Goal: Information Seeking & Learning: Learn about a topic

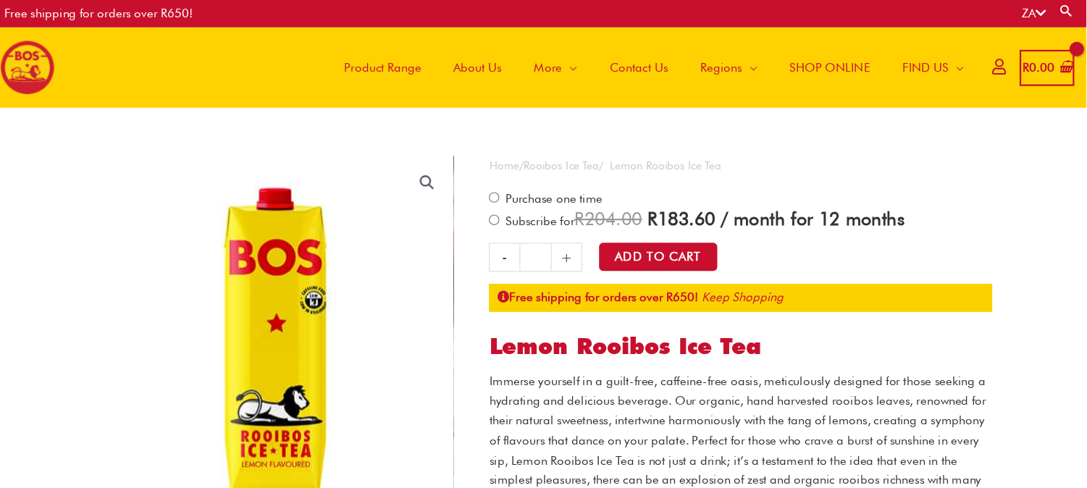
scroll to position [72, 0]
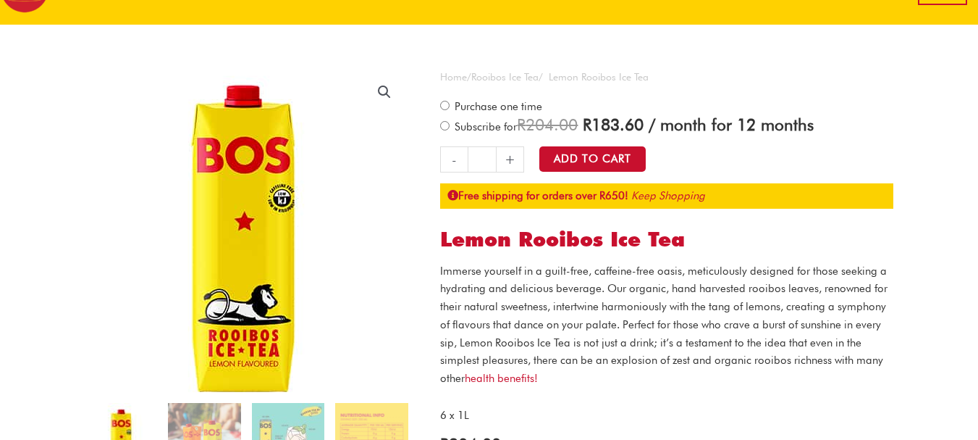
click at [285, 198] on img at bounding box center [242, 234] width 362 height 362
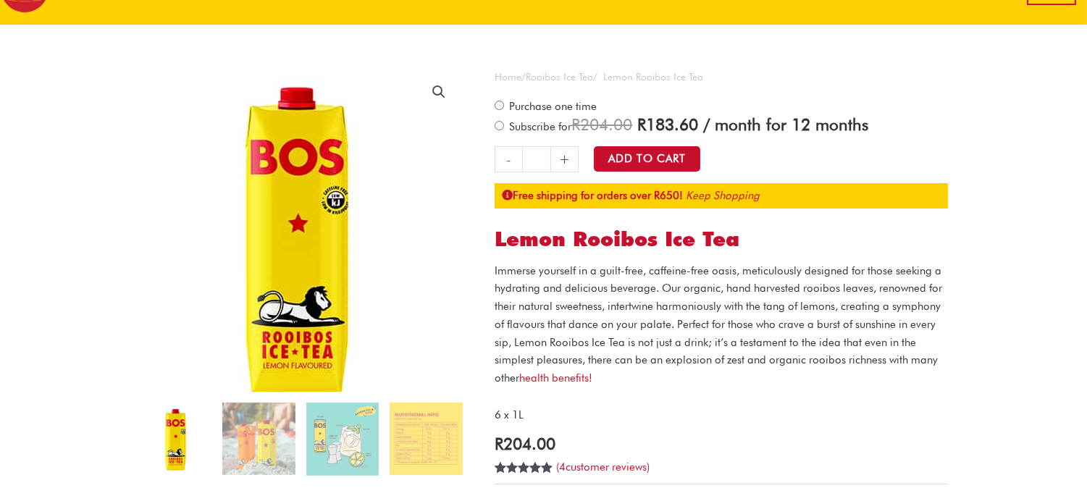
click at [346, 180] on img at bounding box center [295, 236] width 362 height 362
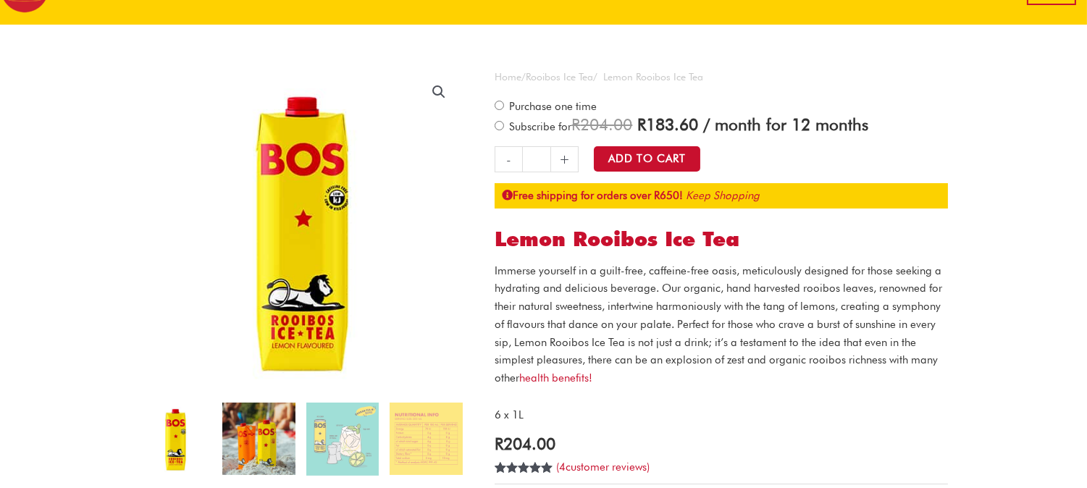
click at [284, 436] on img at bounding box center [258, 439] width 72 height 72
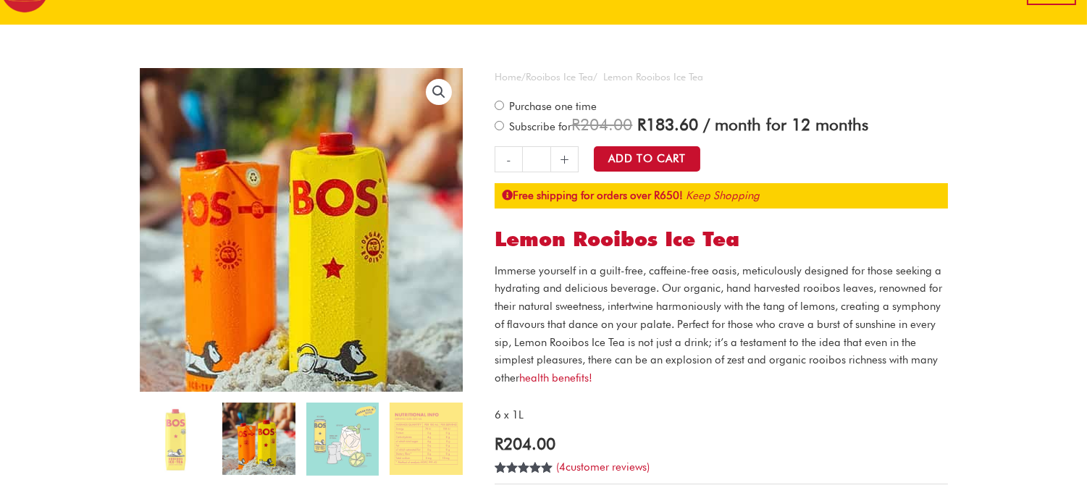
click at [330, 207] on img at bounding box center [295, 234] width 391 height 391
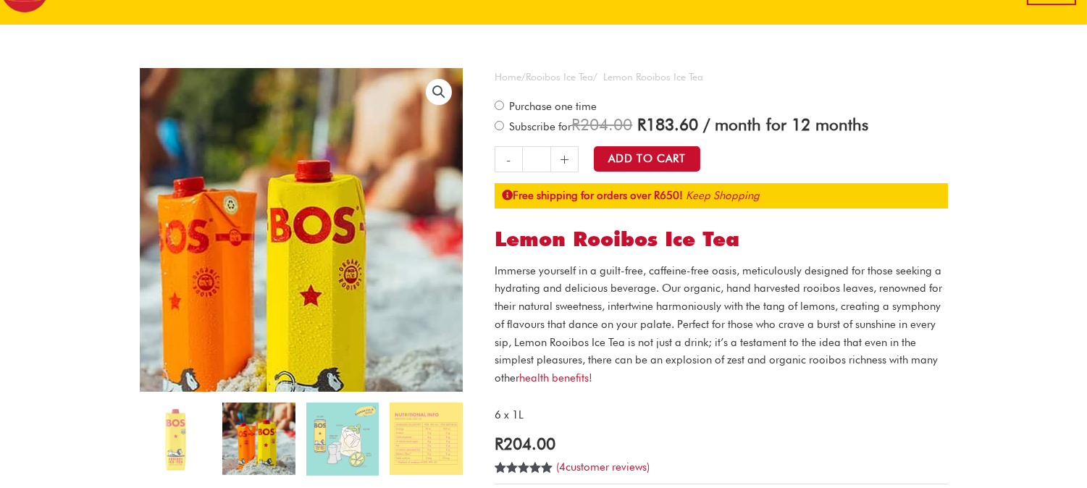
click at [439, 74] on img at bounding box center [272, 262] width 391 height 391
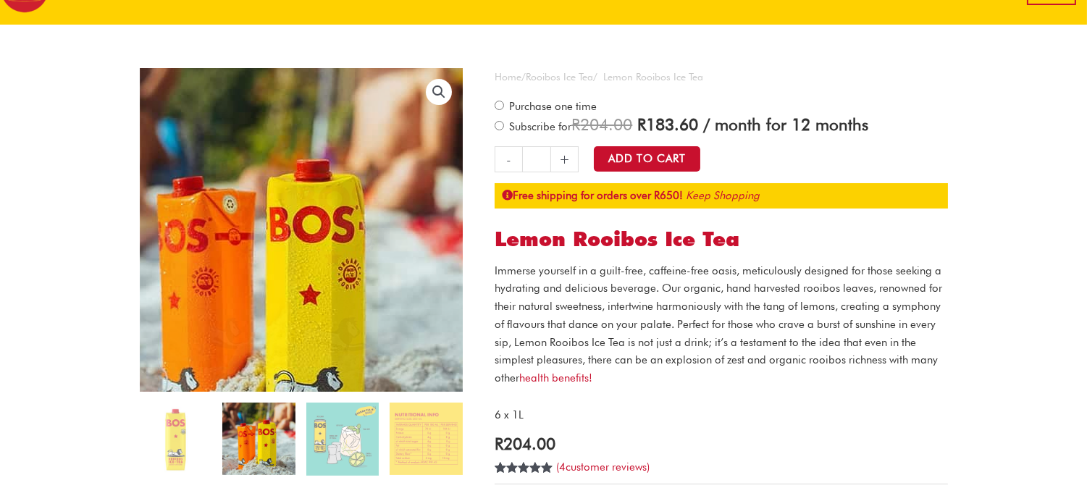
click at [440, 80] on link "🔍" at bounding box center [439, 92] width 26 height 26
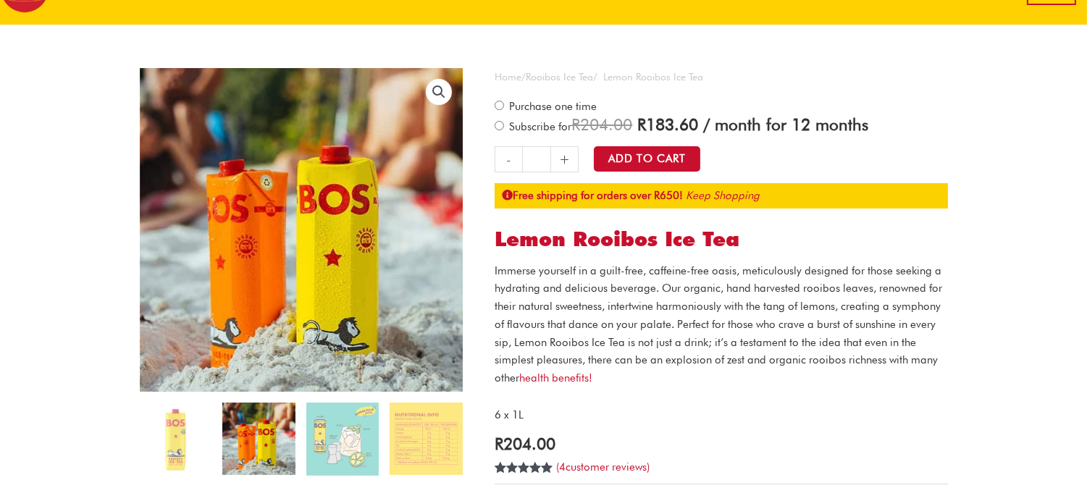
drag, startPoint x: 529, startPoint y: 158, endPoint x: 439, endPoint y: 83, distance: 117.8
click at [439, 83] on link "🔍" at bounding box center [439, 92] width 26 height 26
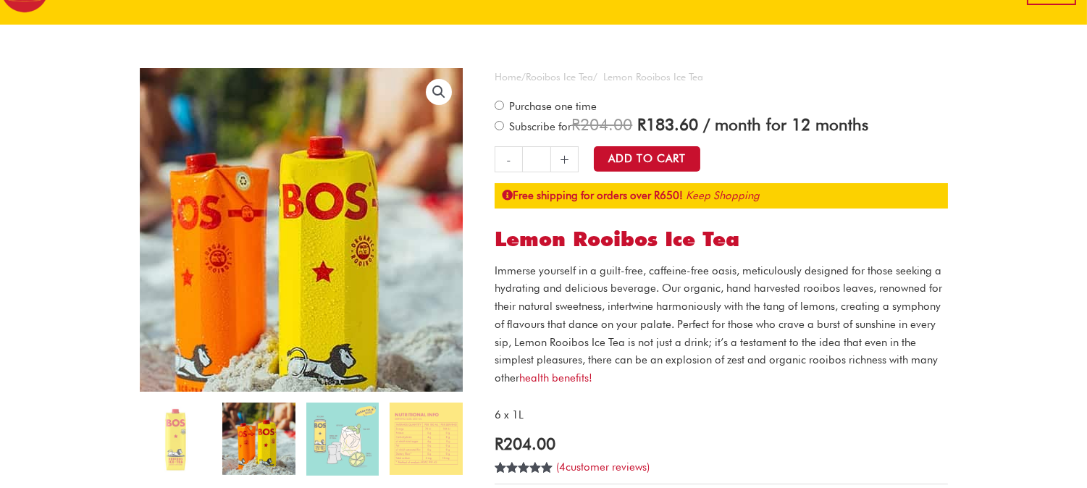
drag, startPoint x: 550, startPoint y: 114, endPoint x: 377, endPoint y: 189, distance: 188.8
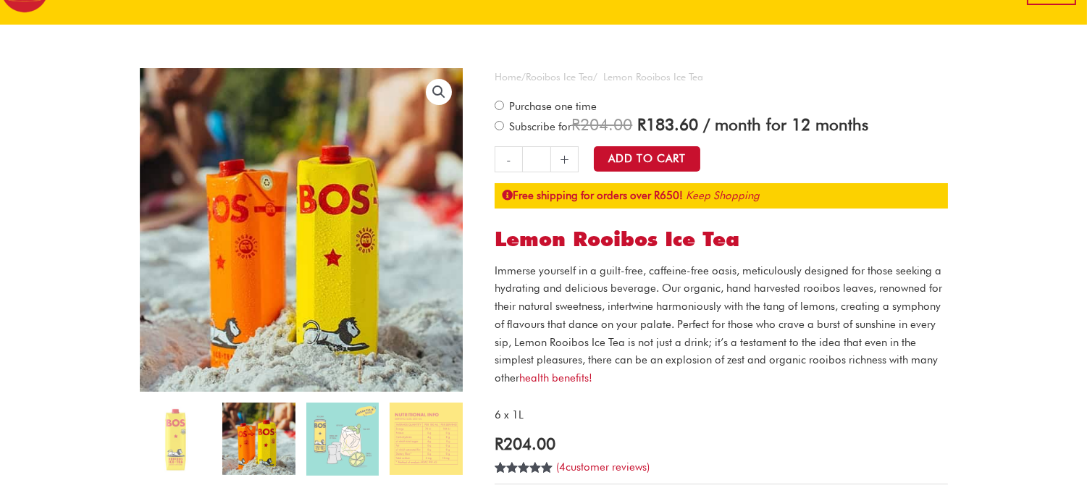
click at [280, 439] on img at bounding box center [258, 439] width 72 height 72
click at [333, 439] on img at bounding box center [342, 439] width 72 height 73
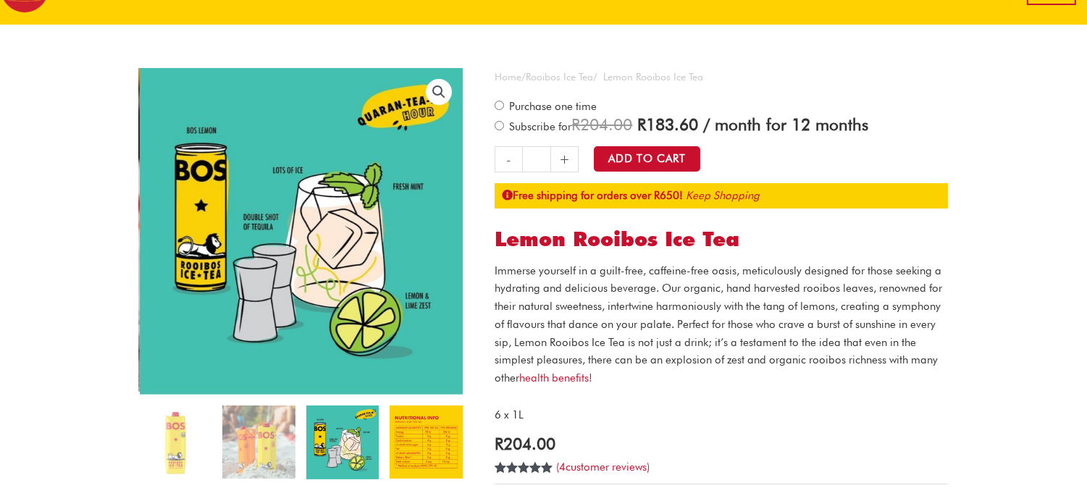
click at [411, 439] on img at bounding box center [426, 442] width 72 height 72
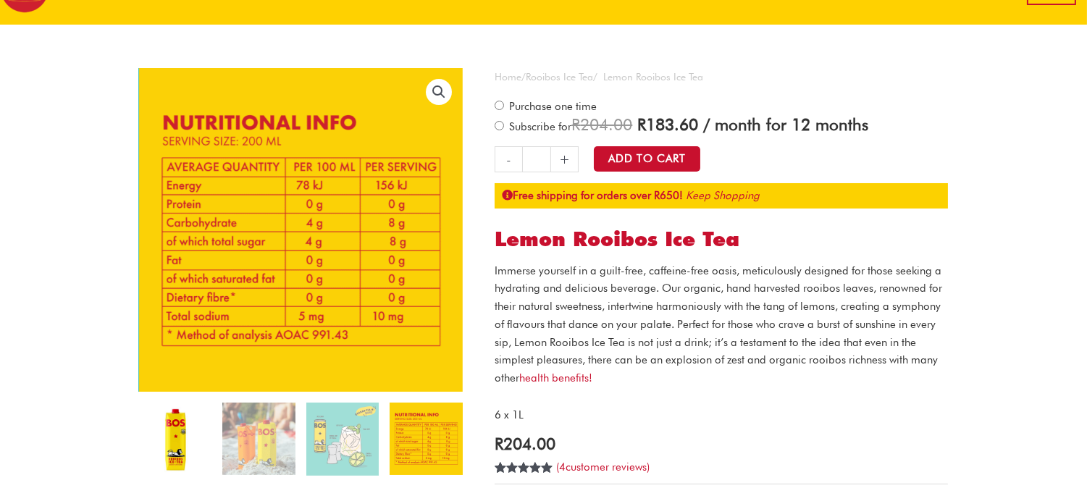
click at [163, 439] on img at bounding box center [175, 439] width 72 height 72
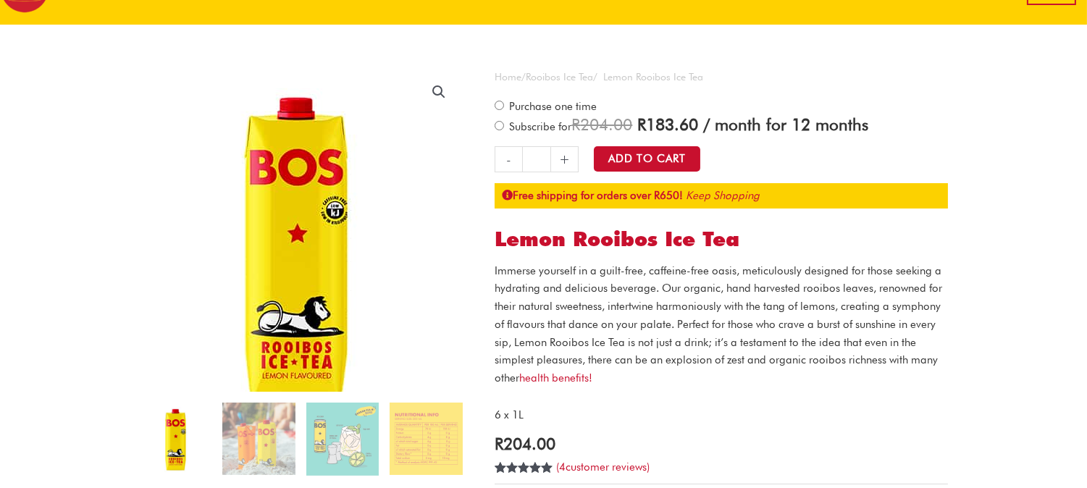
drag, startPoint x: 285, startPoint y: 199, endPoint x: 349, endPoint y: 94, distance: 122.8
click at [349, 94] on img at bounding box center [295, 246] width 362 height 362
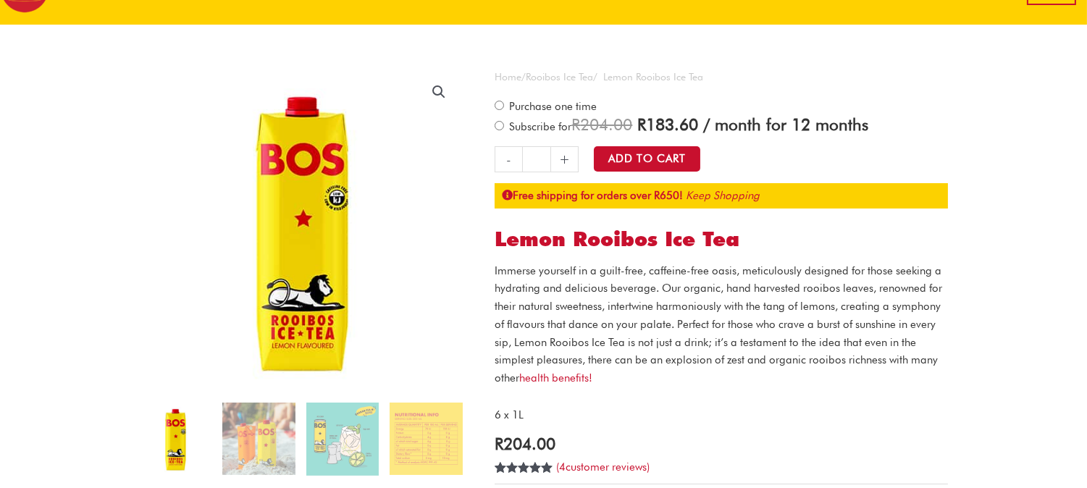
click at [448, 88] on link "🔍" at bounding box center [439, 92] width 26 height 26
drag, startPoint x: 476, startPoint y: 136, endPoint x: 369, endPoint y: 164, distance: 110.1
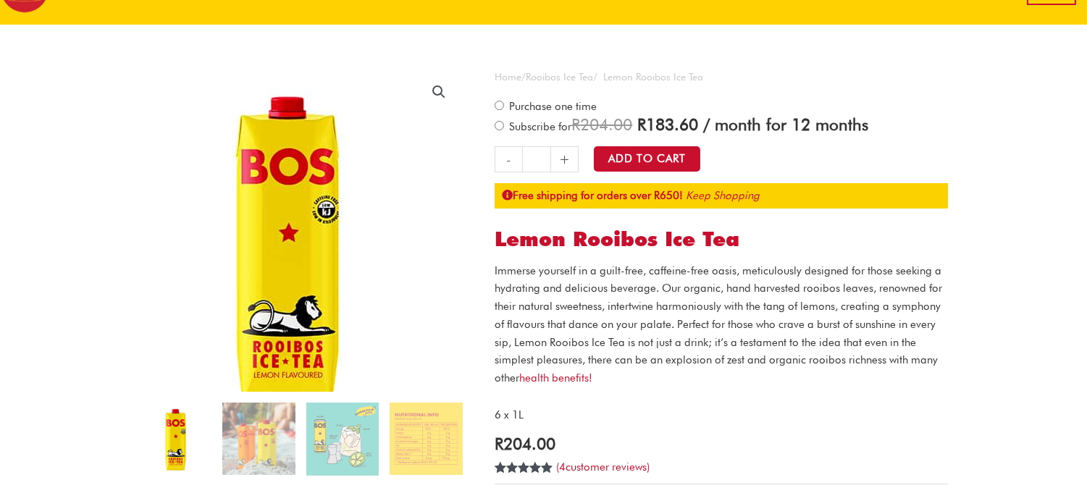
drag, startPoint x: 369, startPoint y: 164, endPoint x: 426, endPoint y: 99, distance: 86.3
click at [426, 99] on img at bounding box center [286, 245] width 362 height 362
click at [445, 88] on link "🔍" at bounding box center [439, 92] width 26 height 26
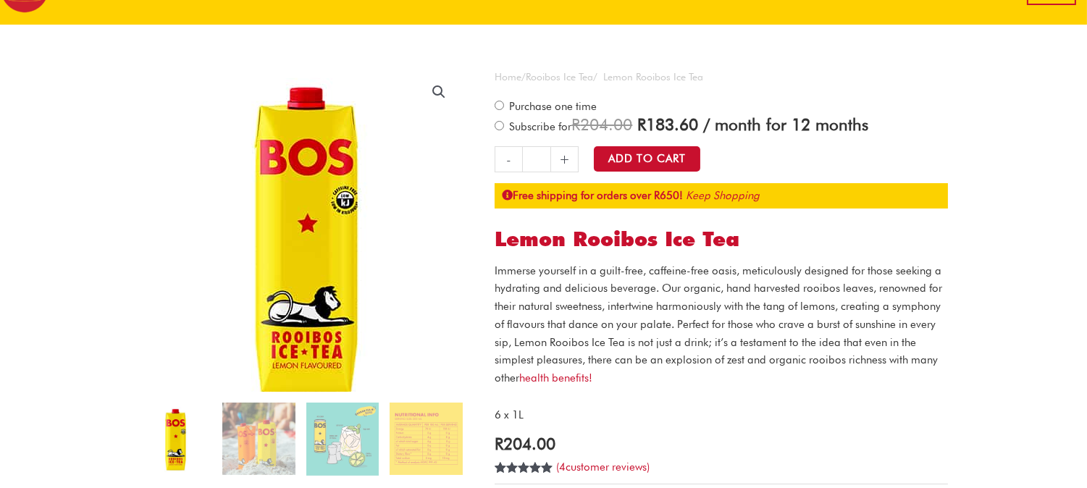
drag, startPoint x: 457, startPoint y: 135, endPoint x: 269, endPoint y: 178, distance: 192.4
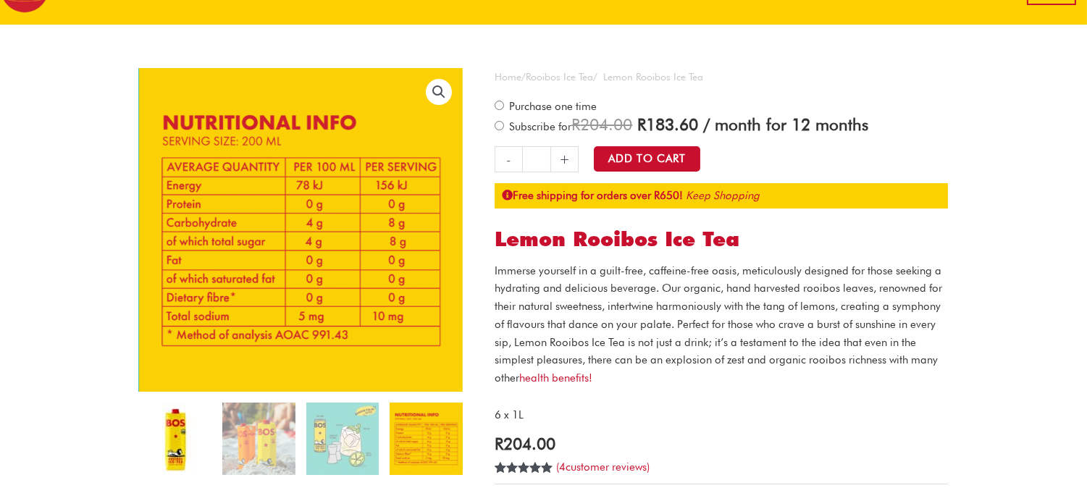
click at [206, 420] on img at bounding box center [175, 439] width 72 height 72
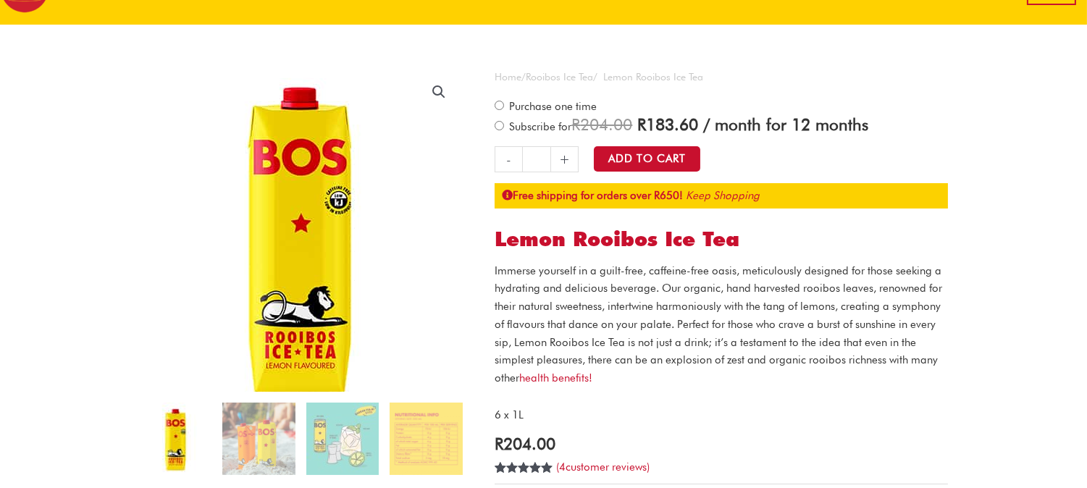
drag, startPoint x: 281, startPoint y: 168, endPoint x: 322, endPoint y: 175, distance: 41.9
click at [322, 175] on img at bounding box center [298, 236] width 362 height 362
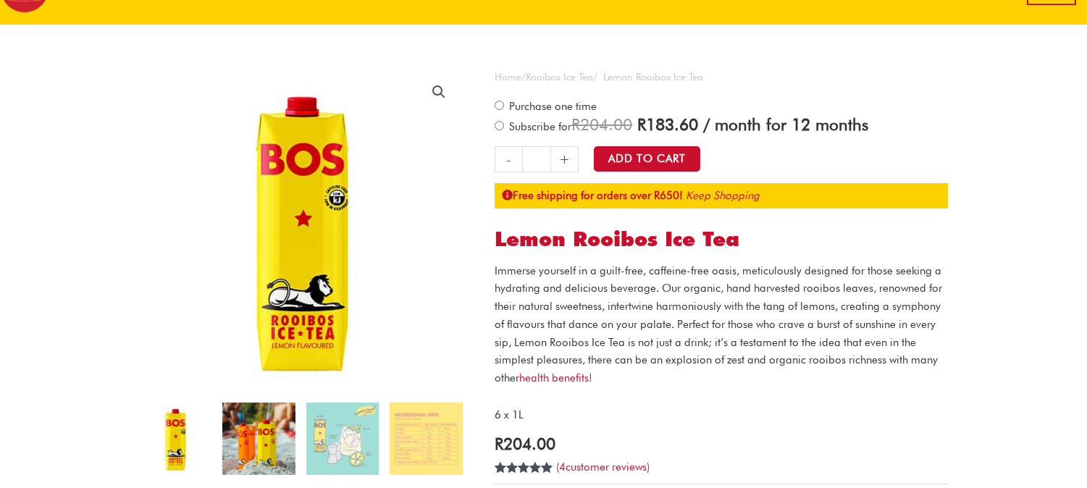
click at [261, 432] on img at bounding box center [258, 439] width 72 height 72
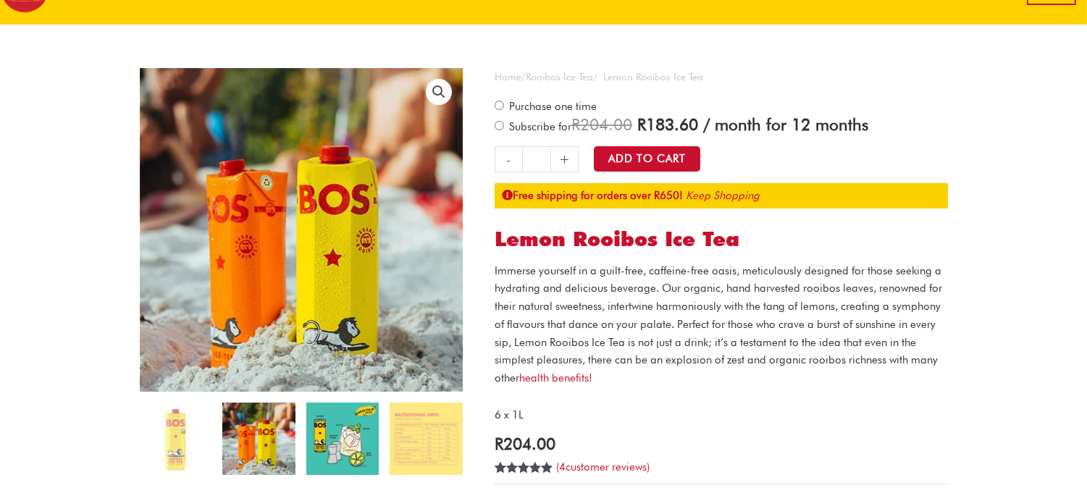
click at [349, 438] on img at bounding box center [342, 439] width 72 height 72
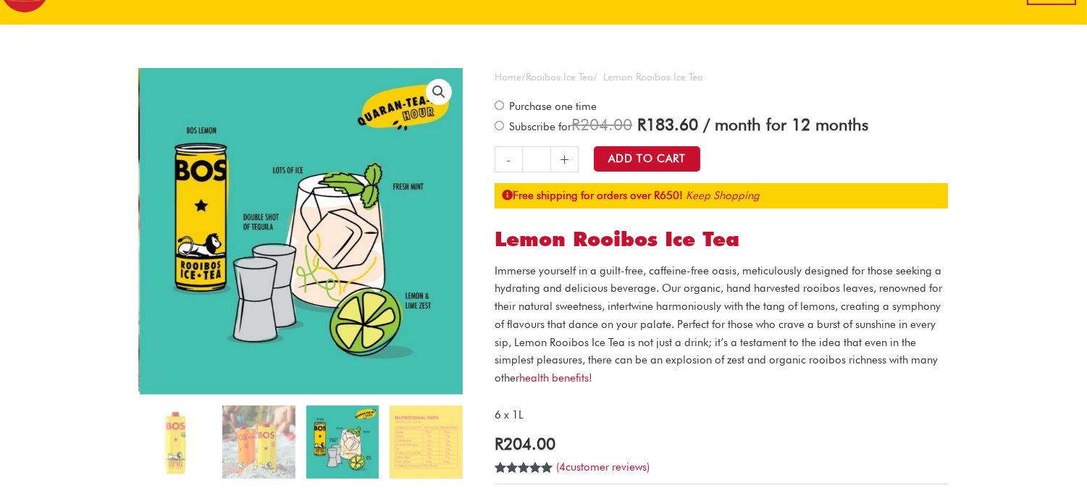
click at [380, 409] on ol at bounding box center [301, 447] width 324 height 83
click at [400, 430] on img at bounding box center [426, 442] width 72 height 72
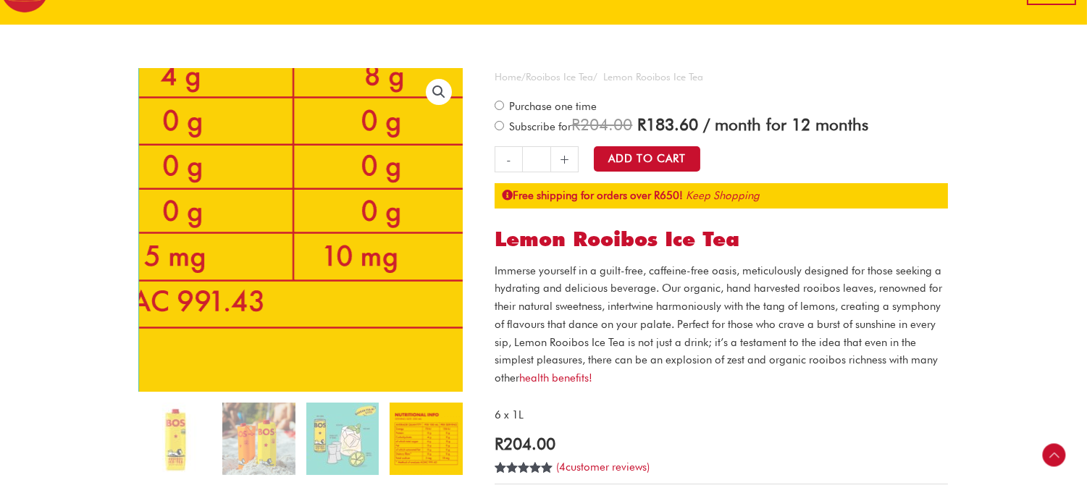
scroll to position [474, 0]
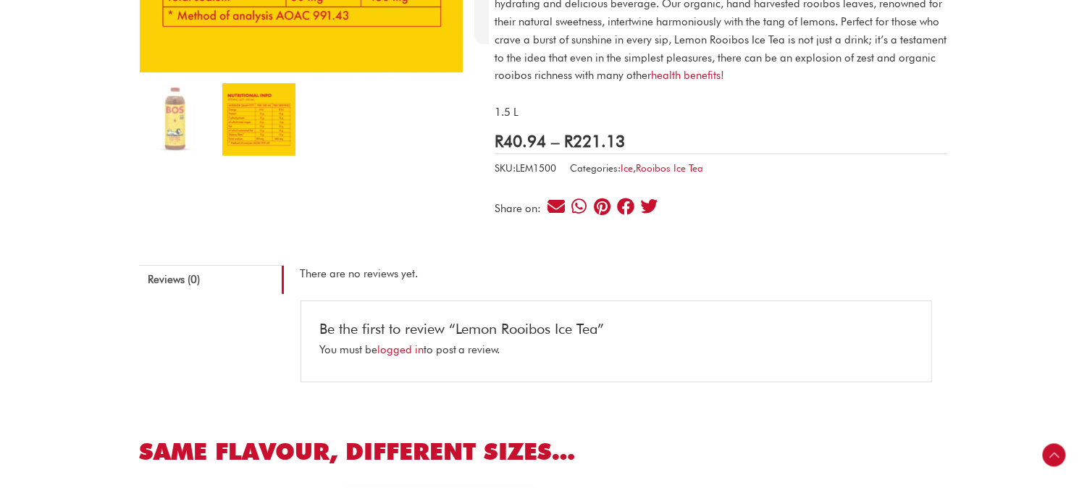
scroll to position [402, 0]
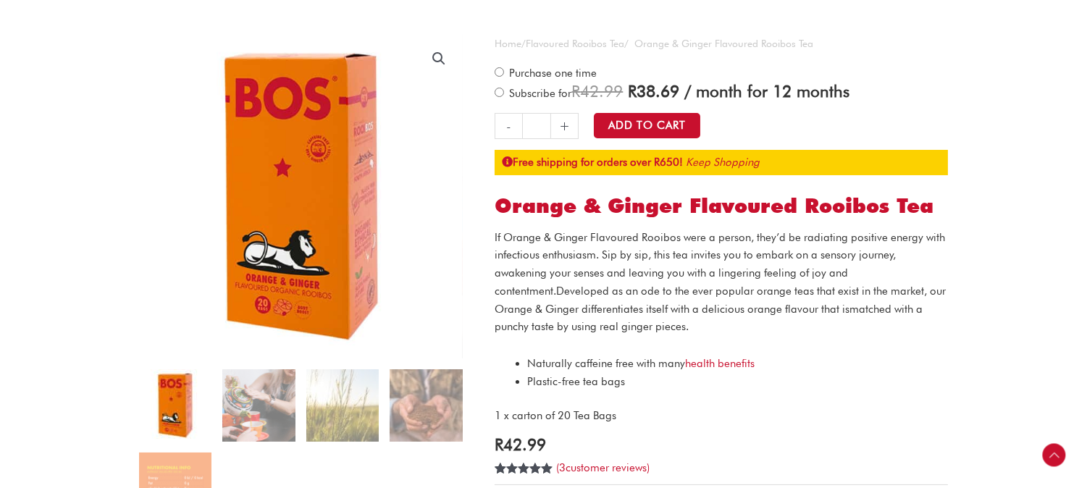
scroll to position [322, 0]
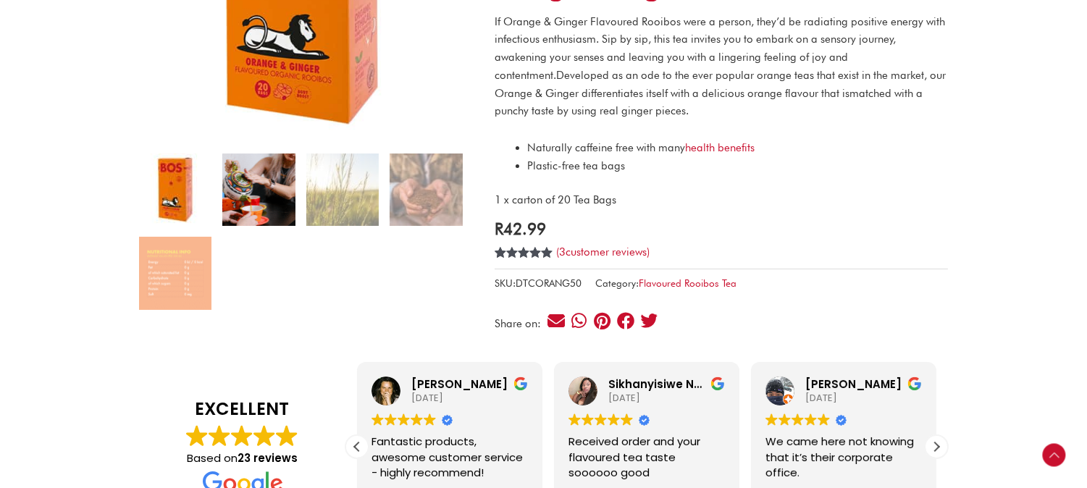
click at [268, 219] on img at bounding box center [258, 190] width 72 height 72
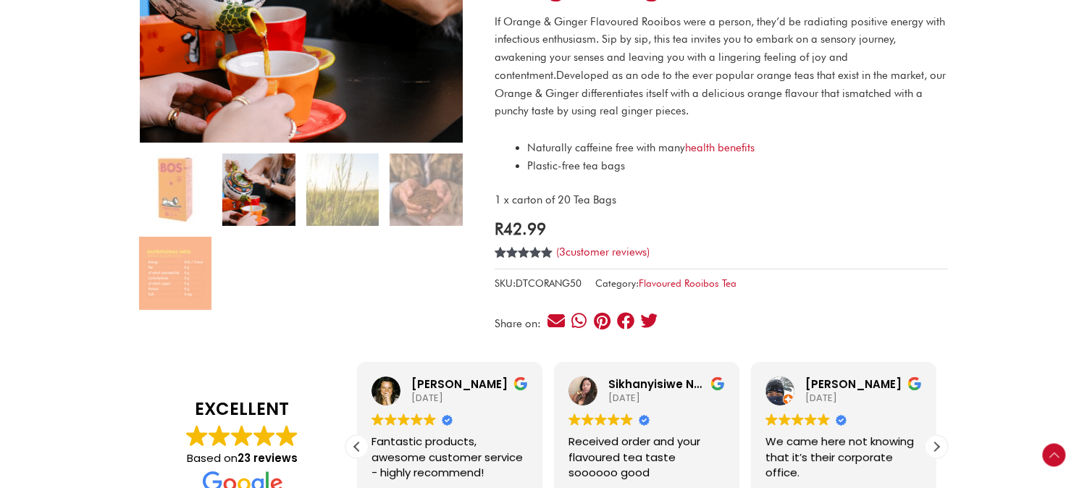
click at [305, 172] on ol at bounding box center [301, 237] width 324 height 167
click at [414, 172] on img at bounding box center [426, 190] width 72 height 72
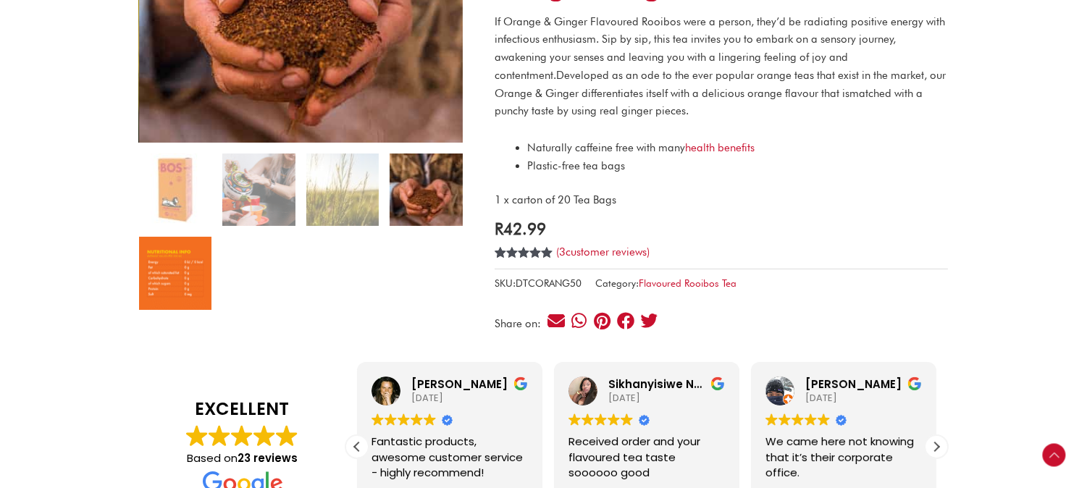
click at [178, 272] on img at bounding box center [175, 273] width 72 height 72
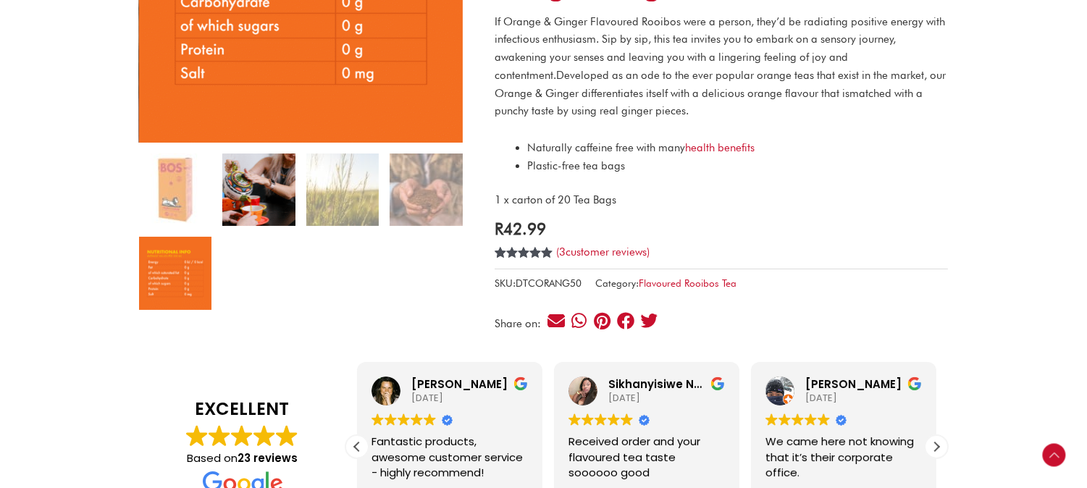
click at [280, 189] on img at bounding box center [258, 190] width 72 height 72
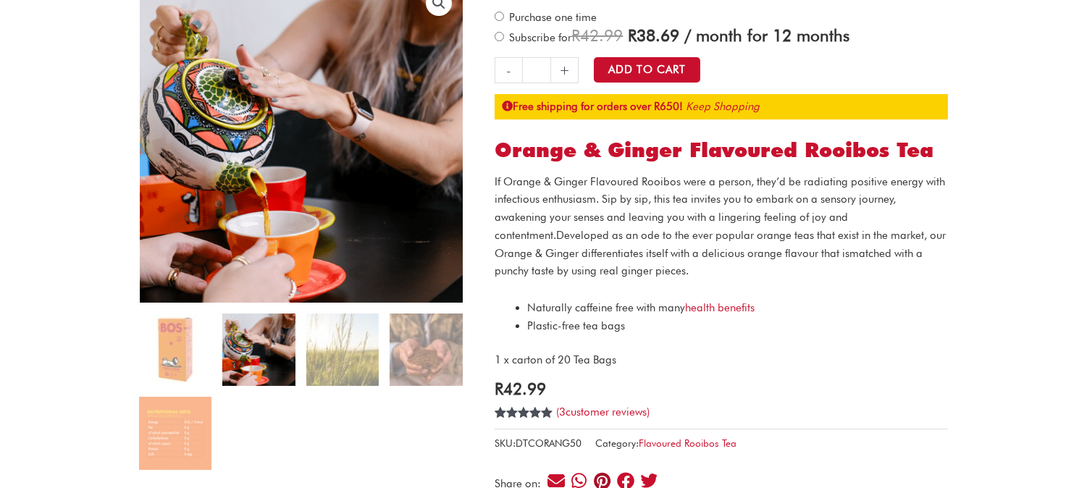
scroll to position [161, 0]
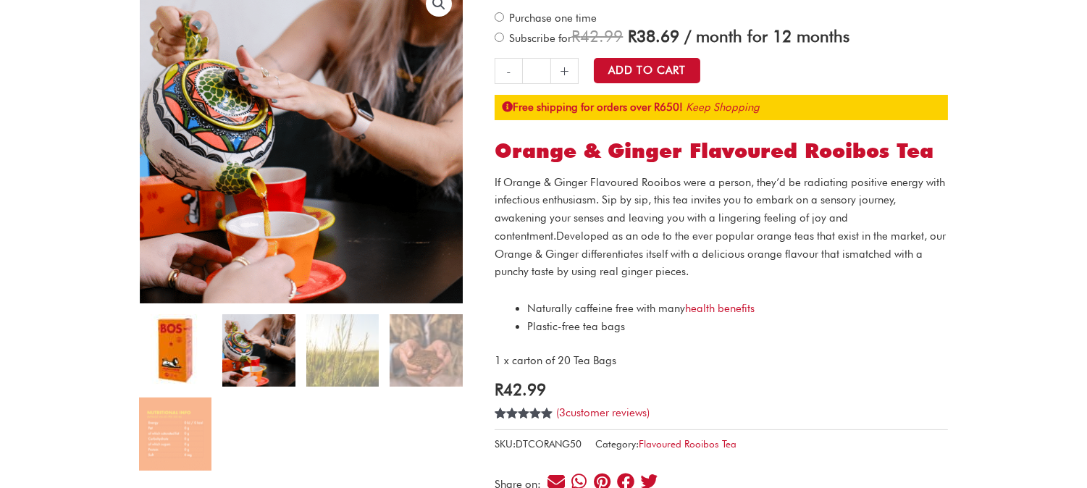
click at [198, 351] on img at bounding box center [175, 350] width 72 height 72
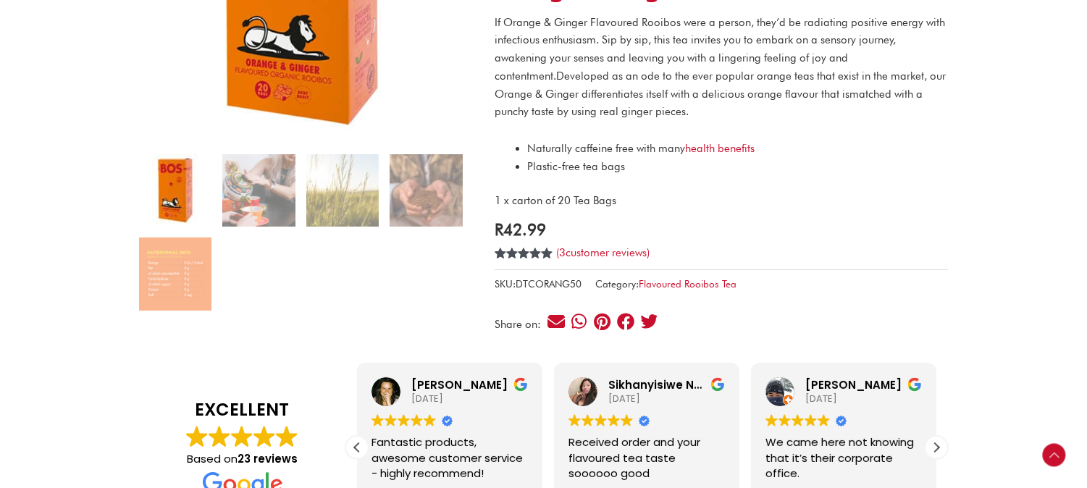
scroll to position [322, 0]
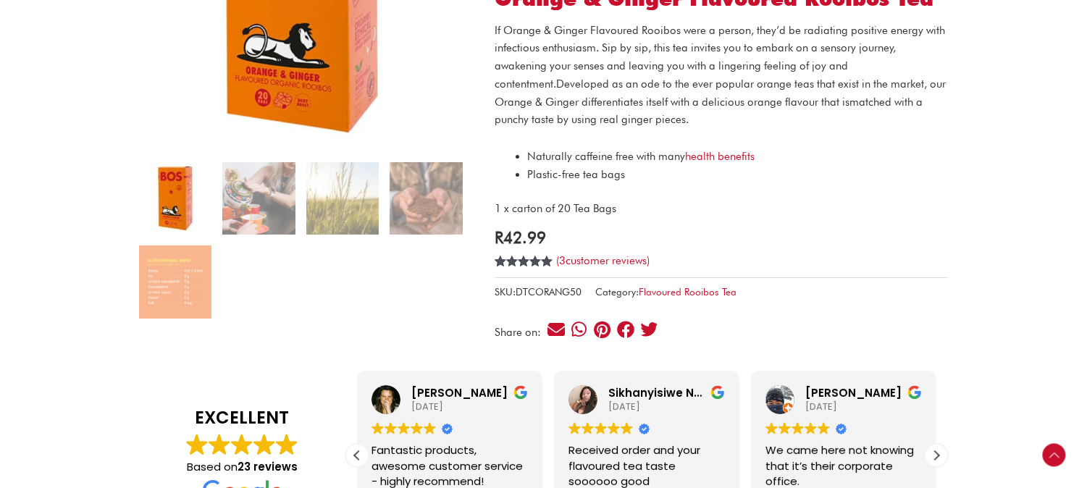
scroll to position [241, 0]
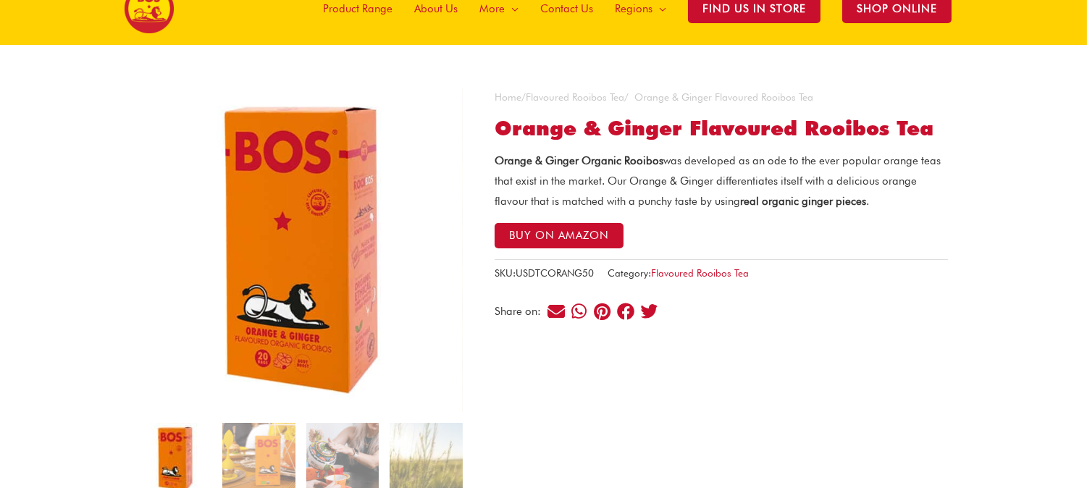
scroll to position [80, 0]
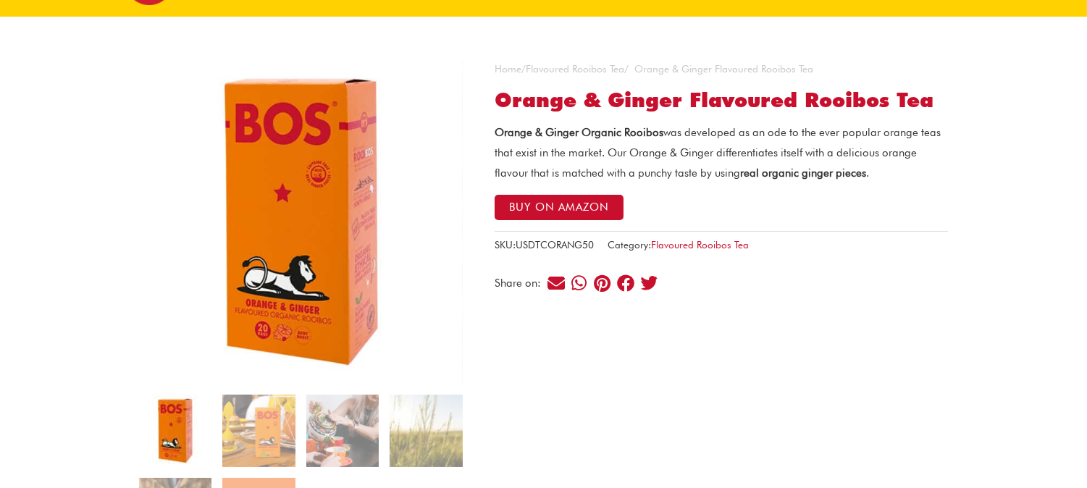
click at [311, 345] on img at bounding box center [301, 222] width 324 height 324
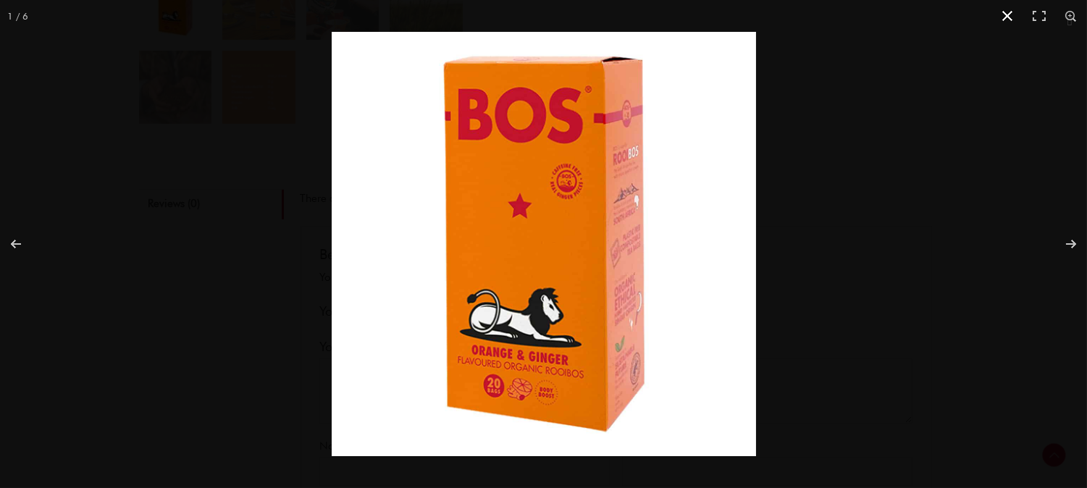
click at [881, 189] on div "Full screen image" at bounding box center [875, 276] width 1087 height 488
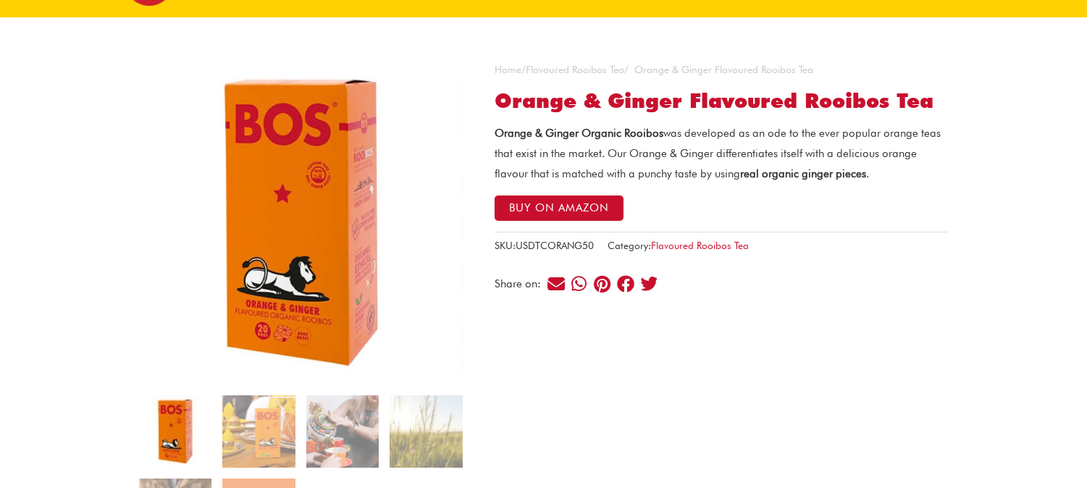
scroll to position [138, 0]
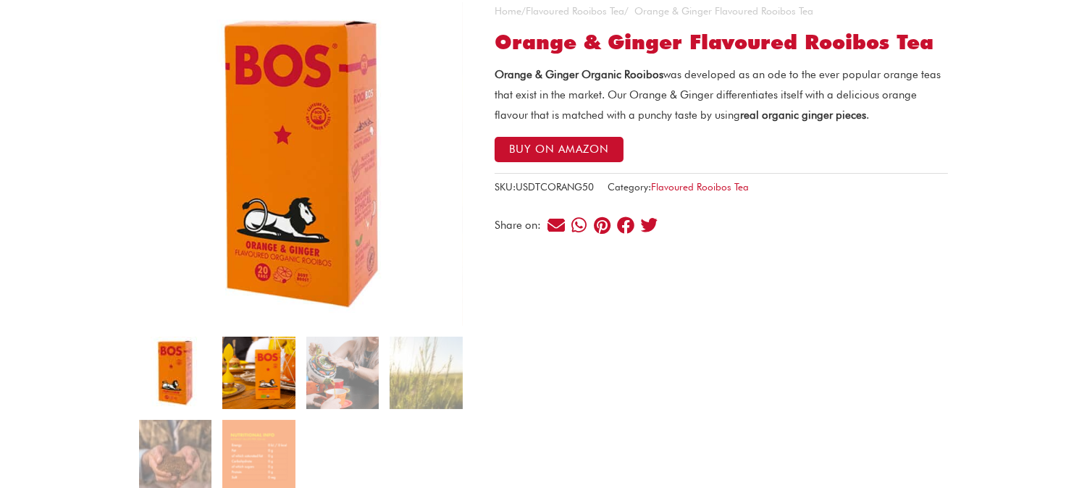
click at [267, 364] on img at bounding box center [258, 373] width 72 height 72
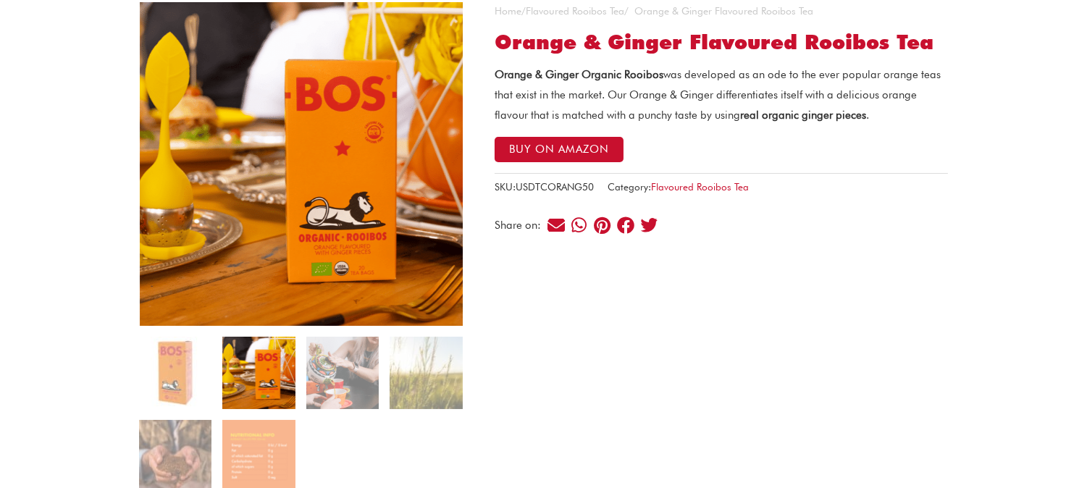
click at [299, 246] on img at bounding box center [302, 164] width 324 height 324
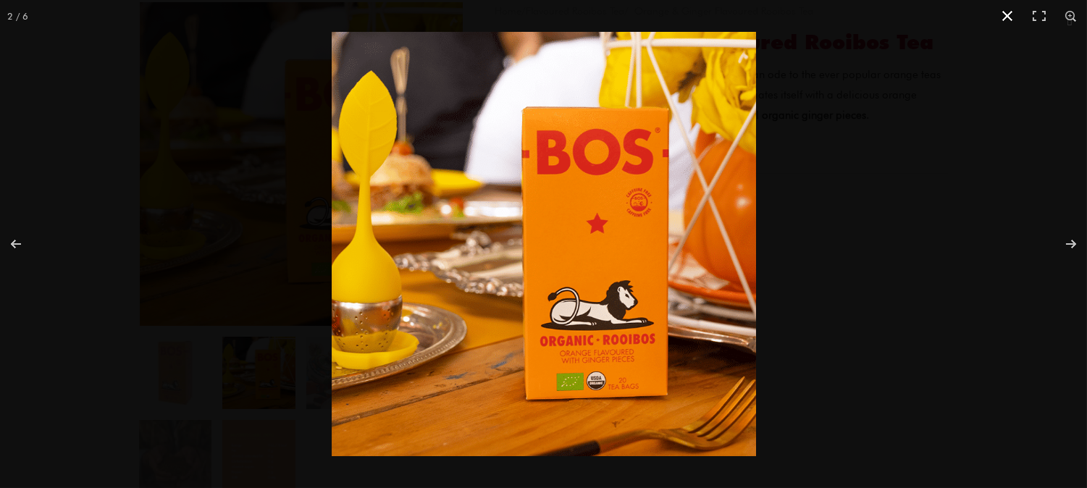
click at [829, 233] on div "Full screen image" at bounding box center [875, 276] width 1087 height 488
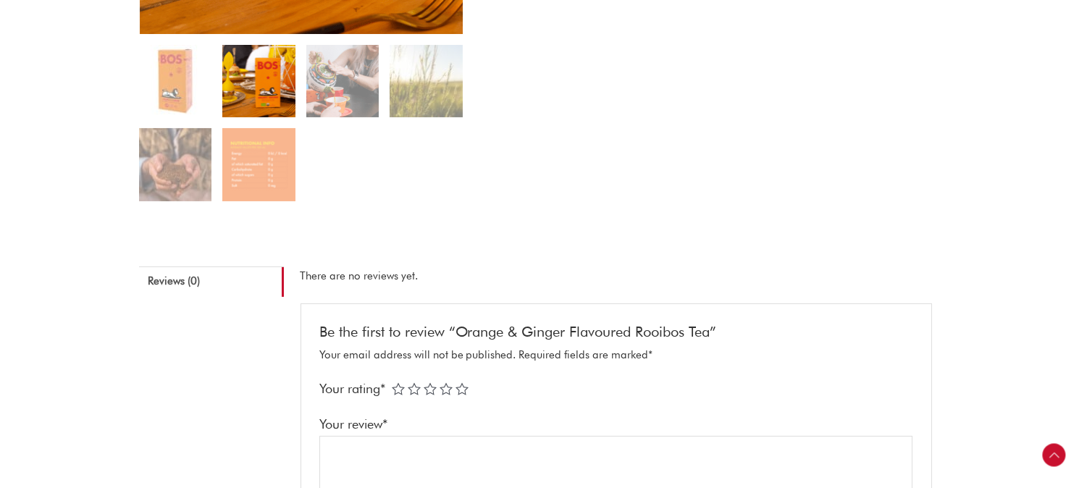
scroll to position [241, 0]
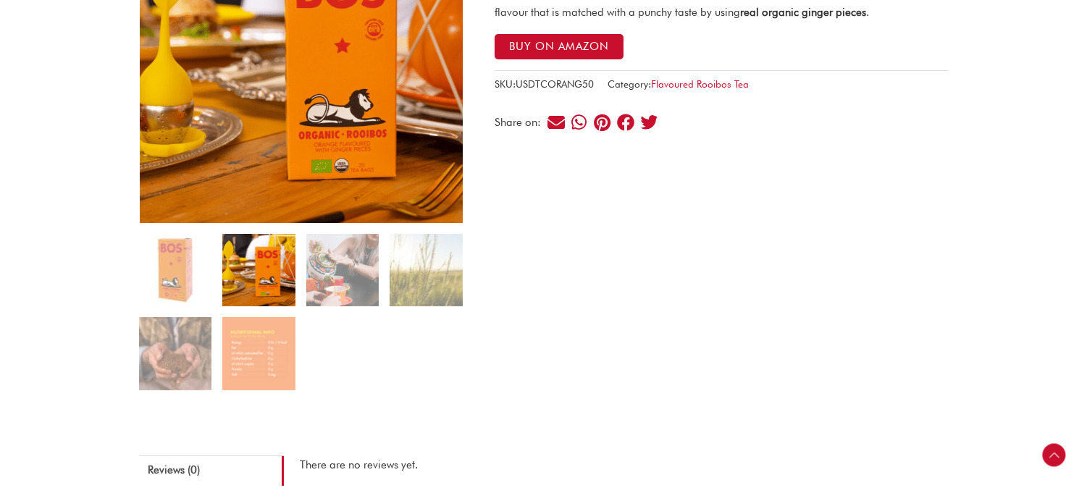
click at [156, 259] on img at bounding box center [175, 270] width 72 height 72
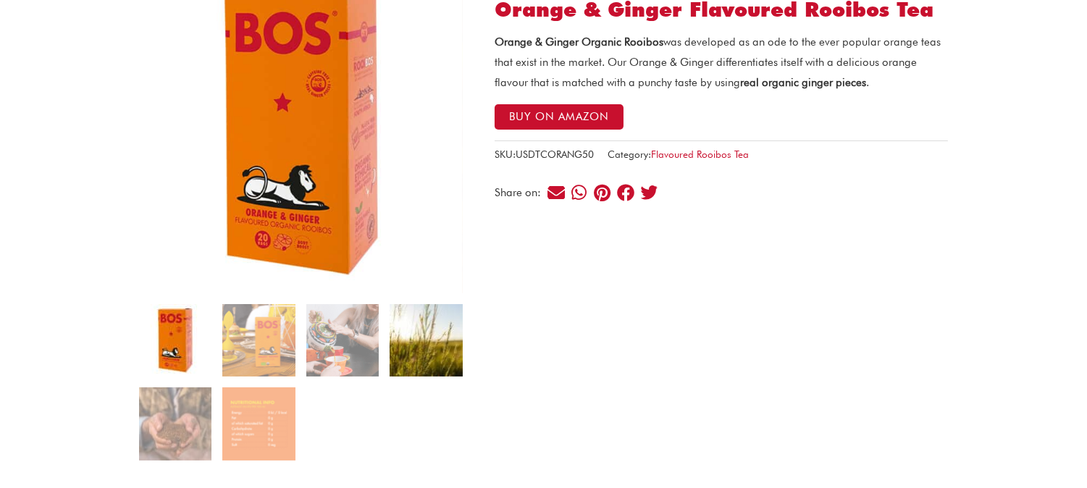
scroll to position [0, 0]
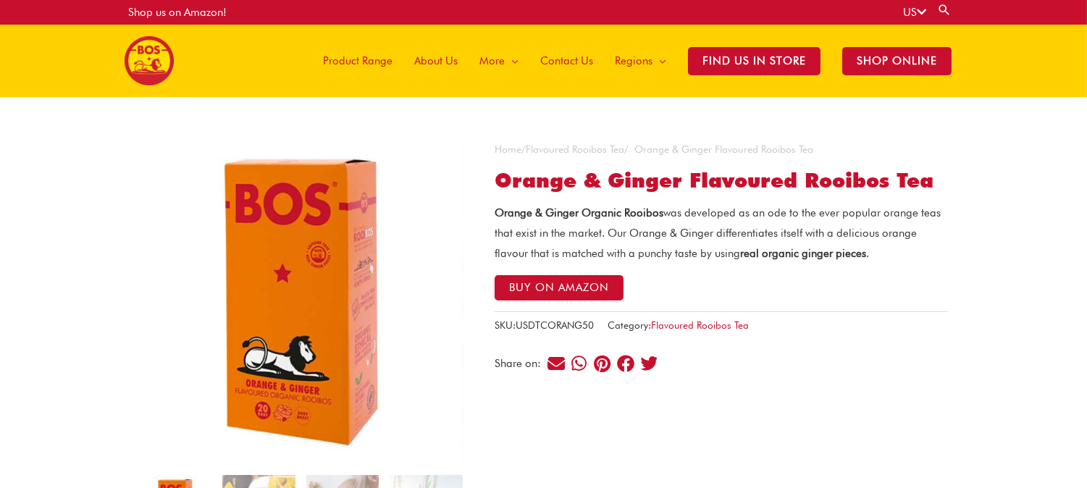
click at [364, 324] on img at bounding box center [301, 302] width 324 height 324
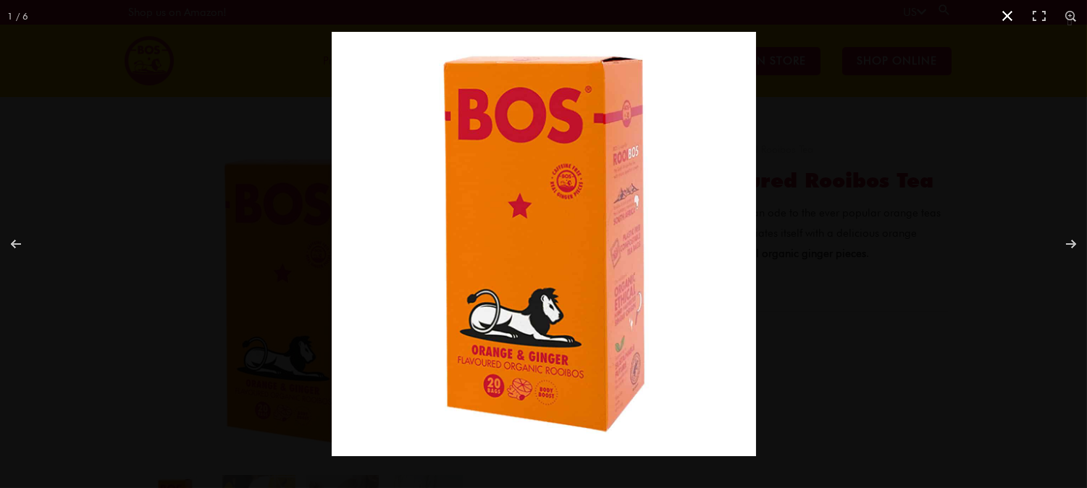
click at [165, 239] on div "Full screen image" at bounding box center [543, 244] width 1087 height 488
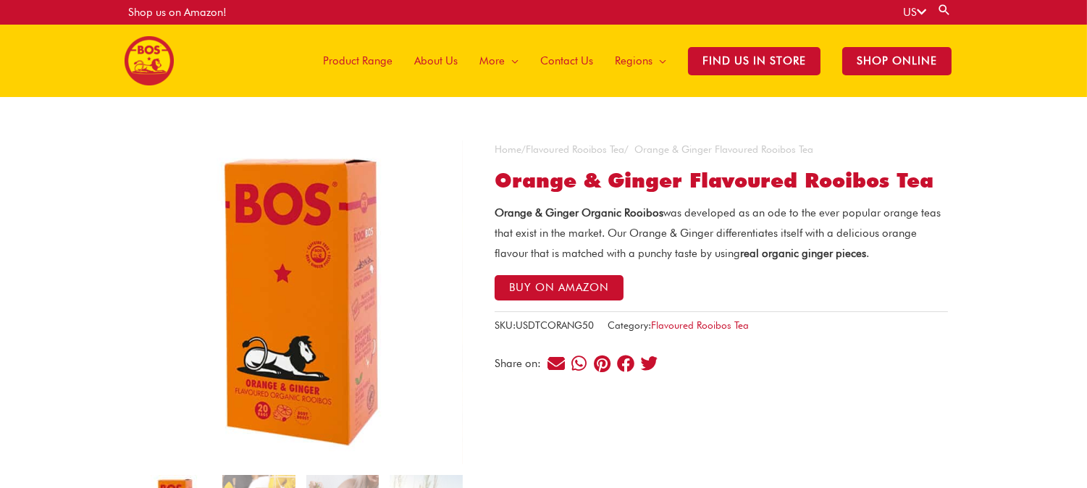
click at [355, 208] on img at bounding box center [301, 302] width 324 height 324
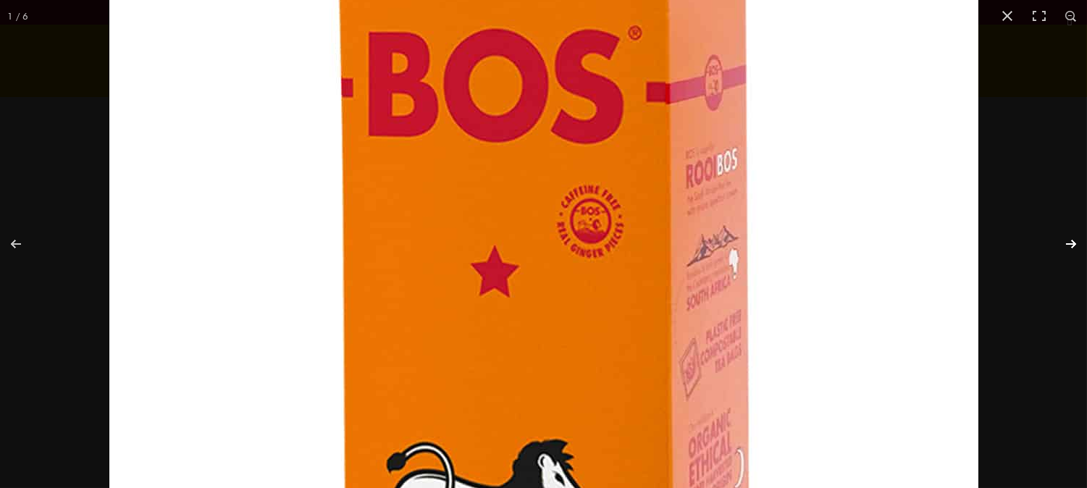
click at [1075, 246] on button "Next (arrow right)" at bounding box center [1061, 244] width 51 height 72
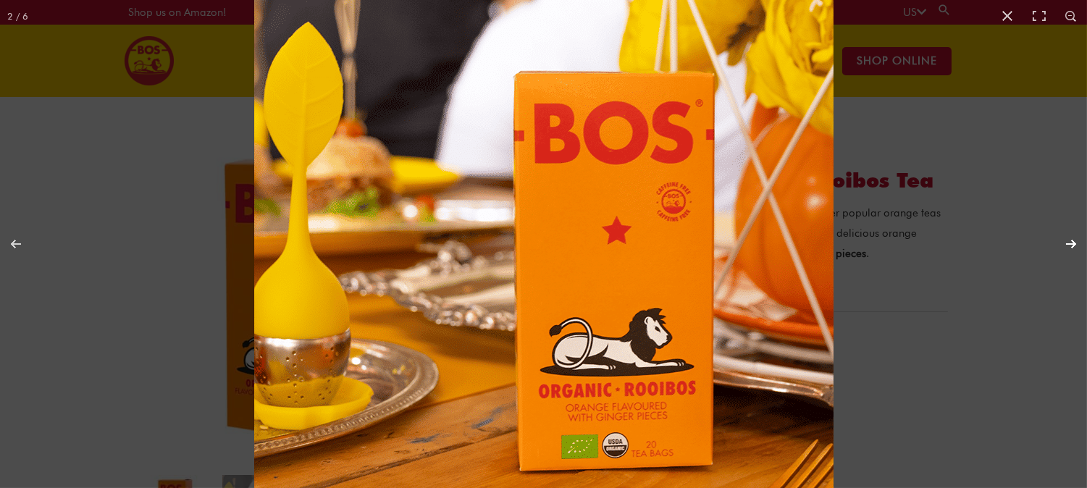
click at [1072, 243] on button "Next (arrow right)" at bounding box center [1061, 244] width 51 height 72
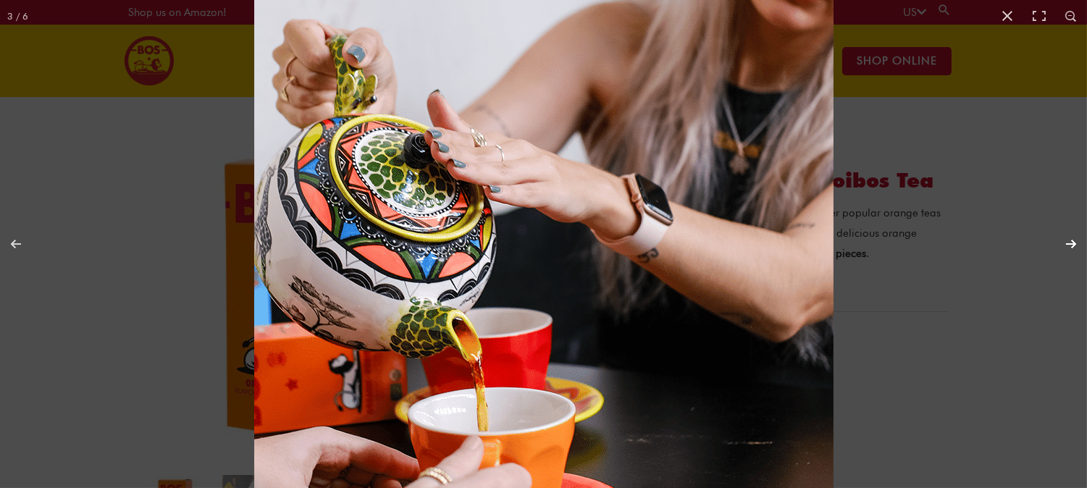
click at [1074, 243] on button "Next (arrow right)" at bounding box center [1061, 244] width 51 height 72
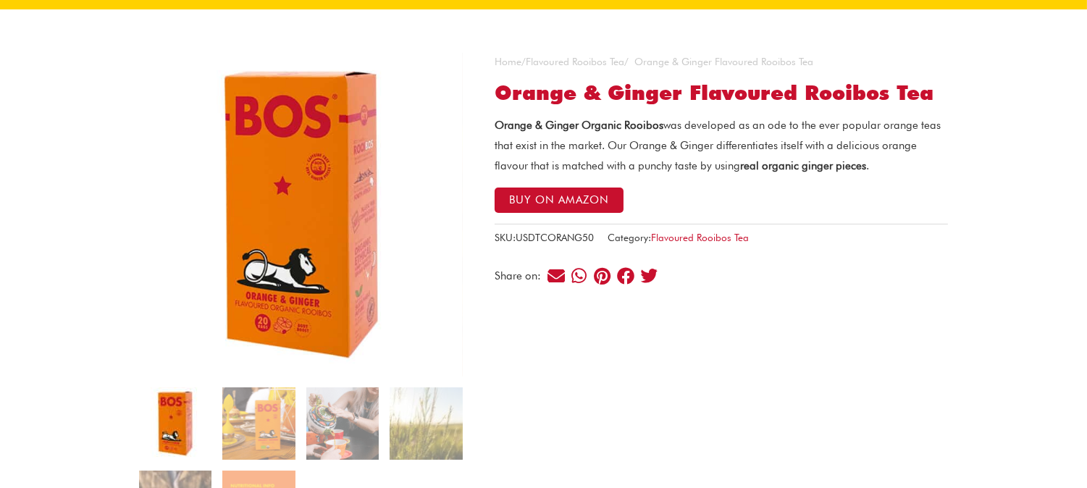
scroll to position [241, 0]
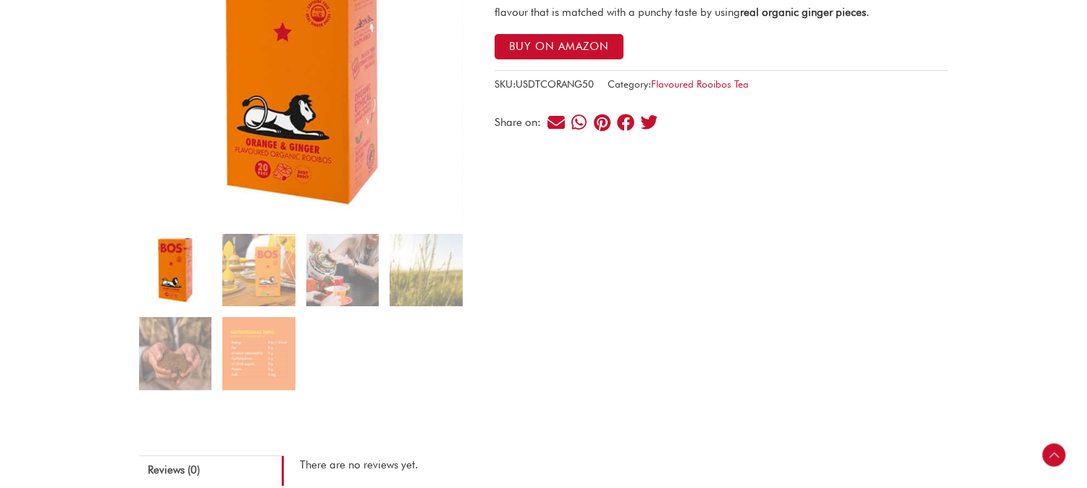
click at [400, 328] on ol at bounding box center [301, 317] width 324 height 167
click at [411, 295] on img at bounding box center [426, 270] width 72 height 72
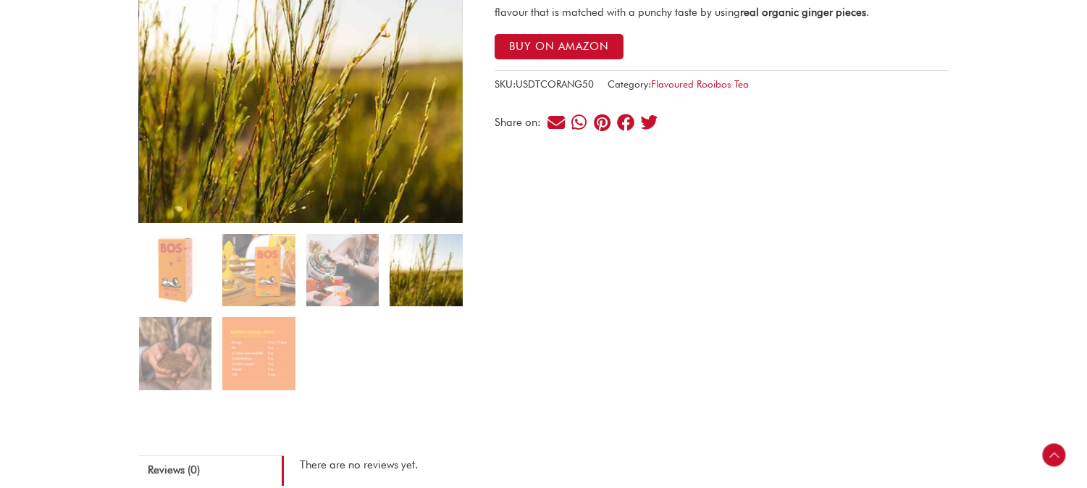
click at [348, 138] on img at bounding box center [301, 61] width 324 height 324
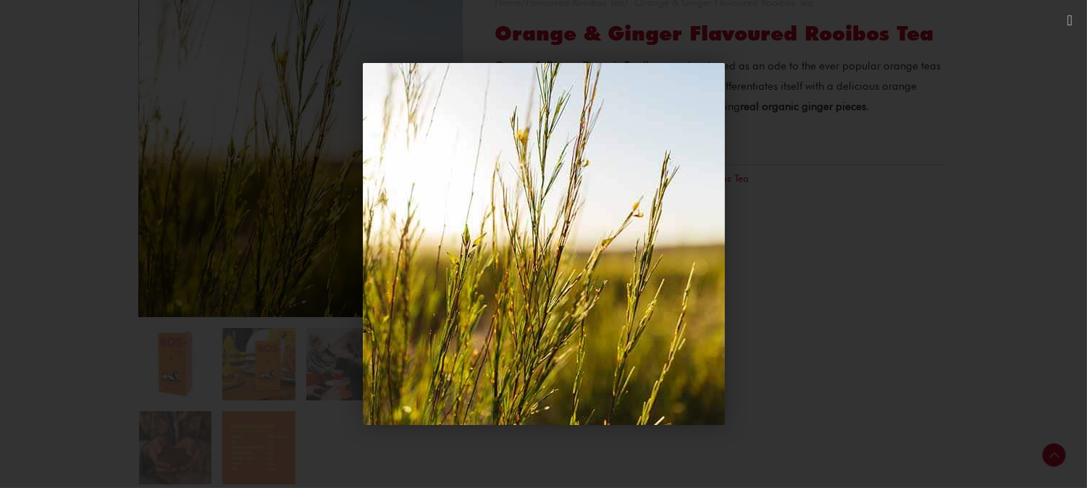
scroll to position [140, 0]
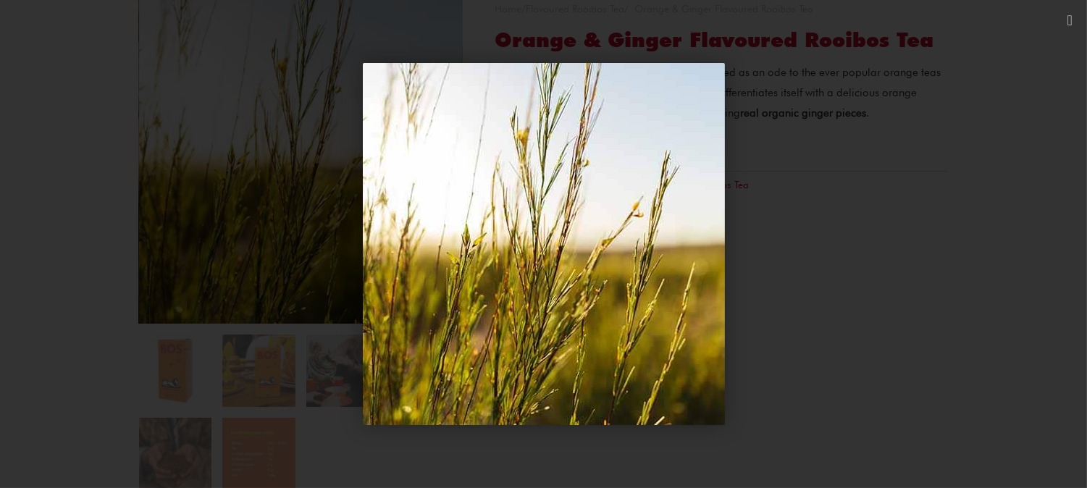
click at [945, 242] on div "1 / 1" at bounding box center [544, 244] width 986 height 387
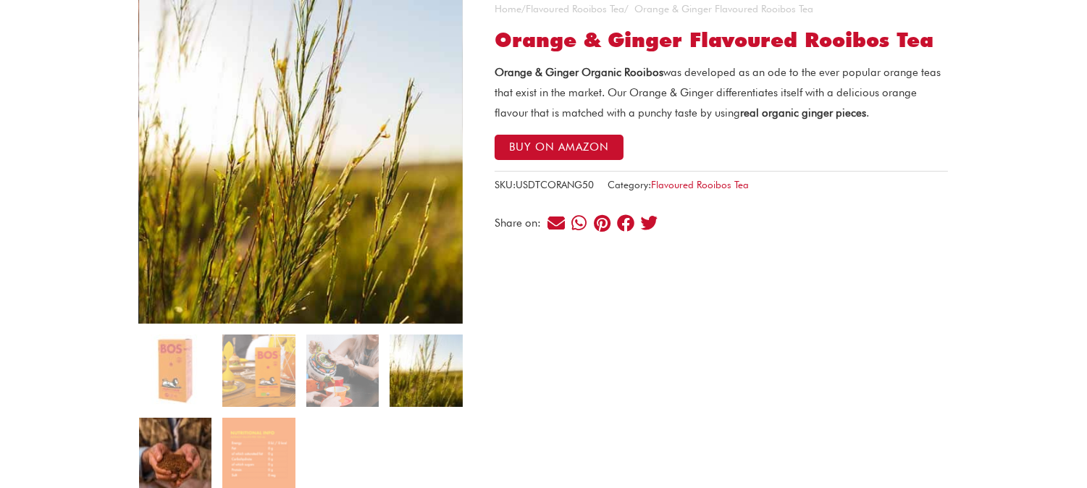
click at [162, 443] on img at bounding box center [175, 454] width 72 height 72
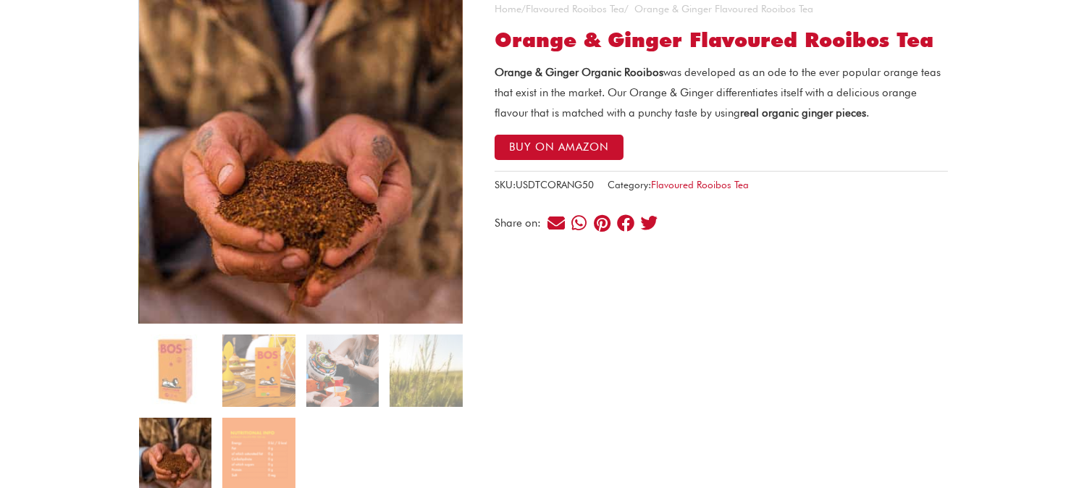
drag, startPoint x: 277, startPoint y: 49, endPoint x: 219, endPoint y: 120, distance: 91.6
click at [219, 120] on img at bounding box center [301, 162] width 324 height 324
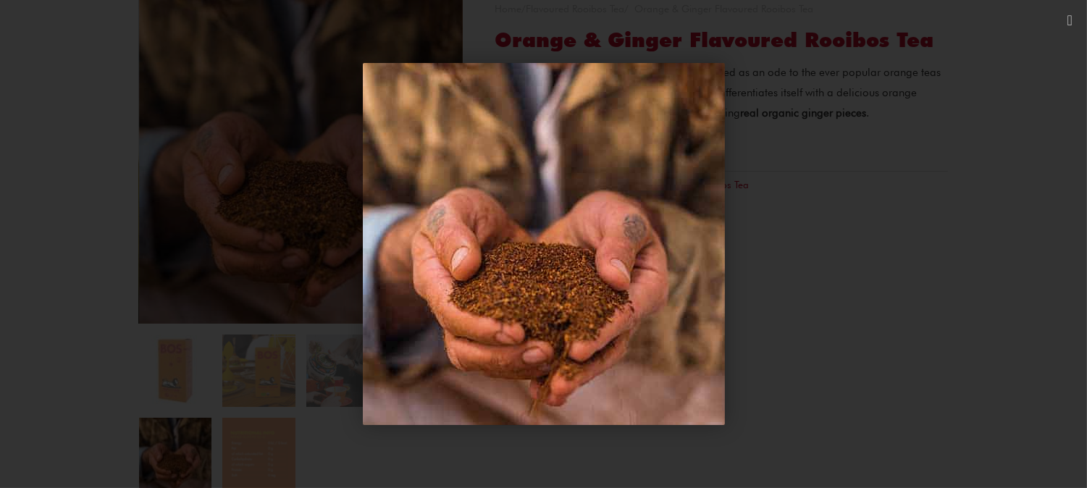
click at [328, 409] on div "1 / 1" at bounding box center [544, 244] width 986 height 387
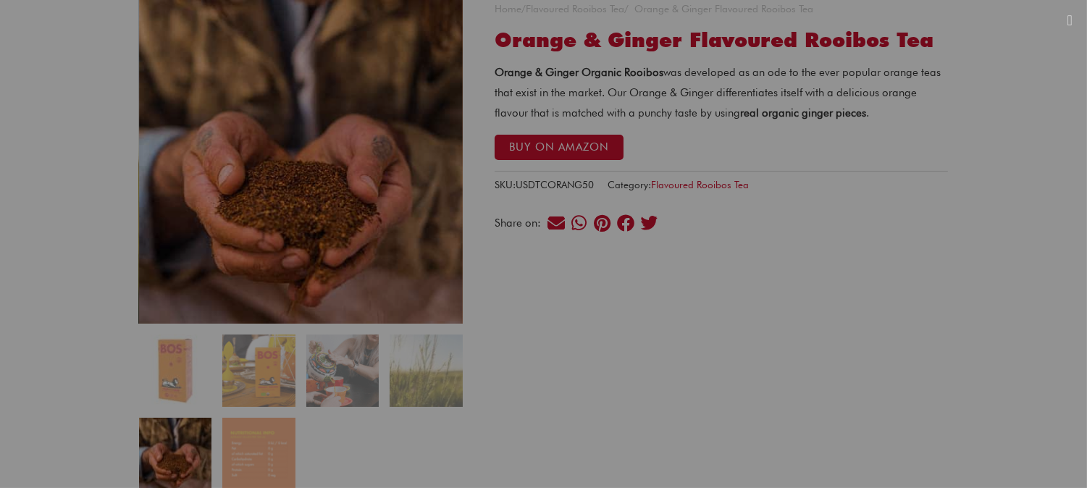
click at [272, 437] on div at bounding box center [543, 244] width 1087 height 488
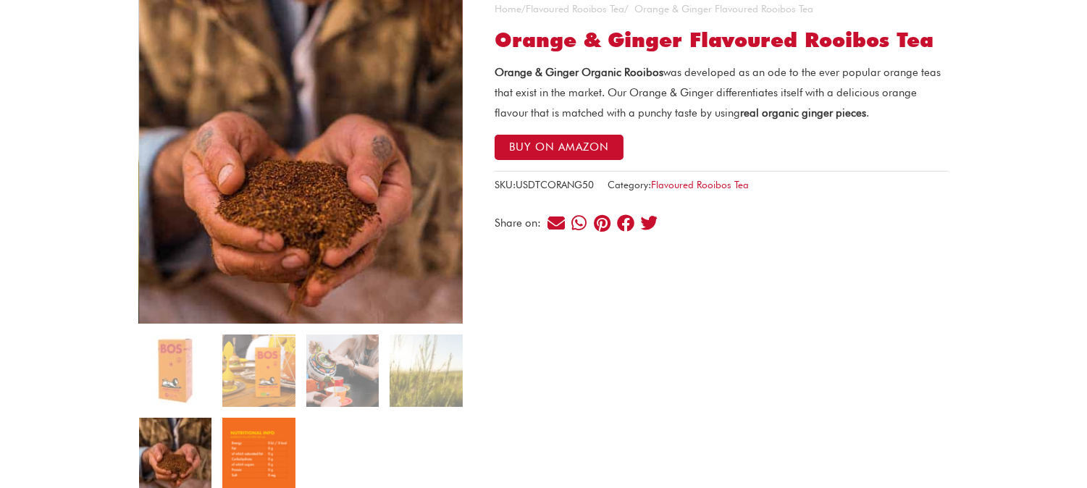
click at [276, 439] on img at bounding box center [258, 454] width 72 height 72
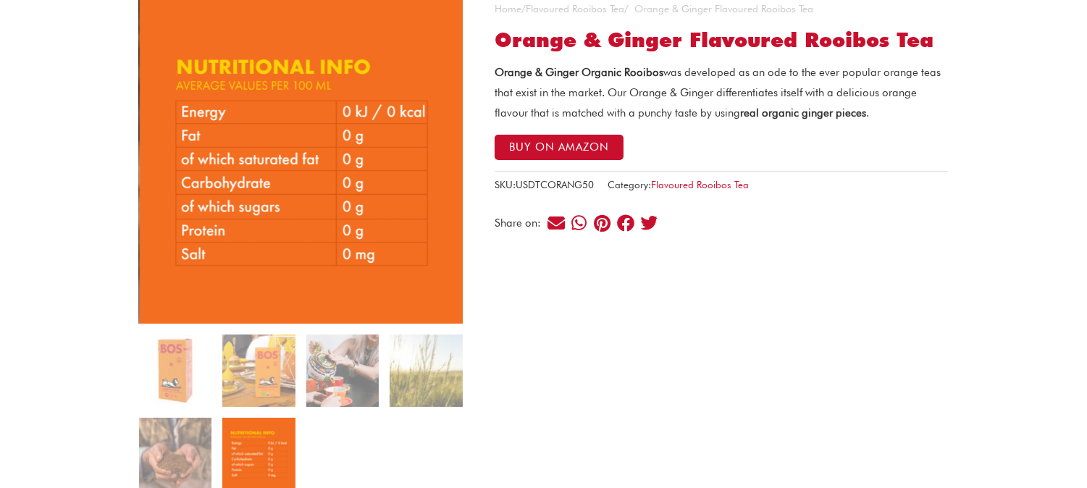
click at [370, 107] on img at bounding box center [302, 162] width 324 height 324
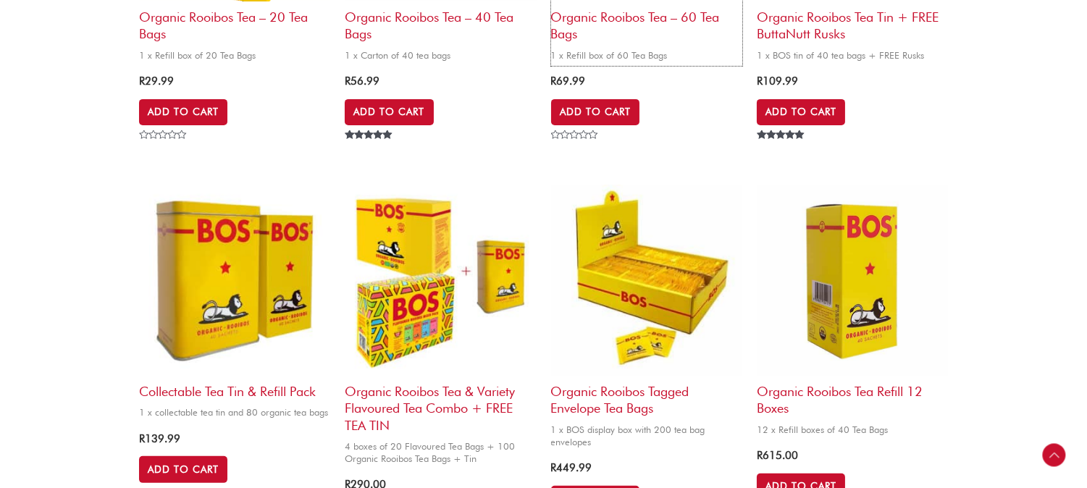
scroll to position [795, 0]
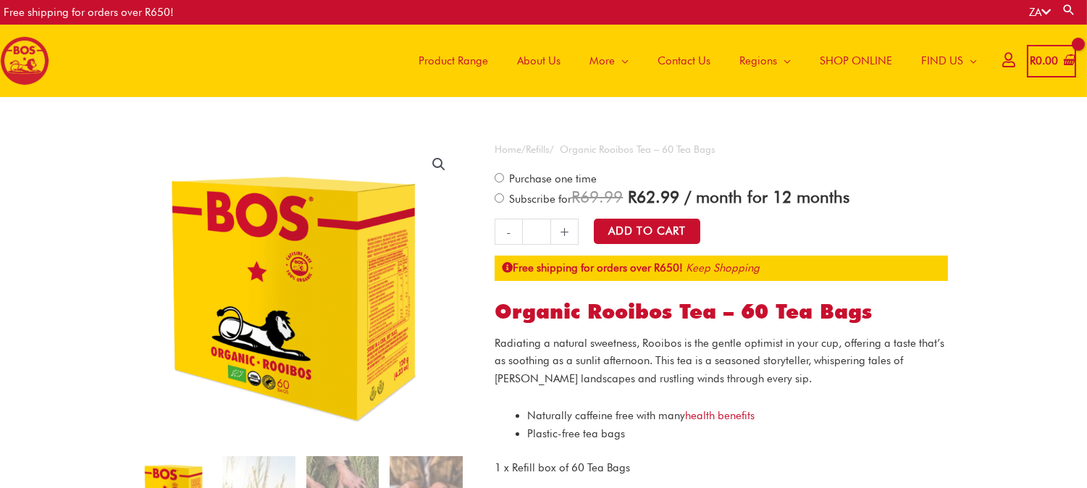
click at [302, 256] on img at bounding box center [296, 453] width 1706 height 1608
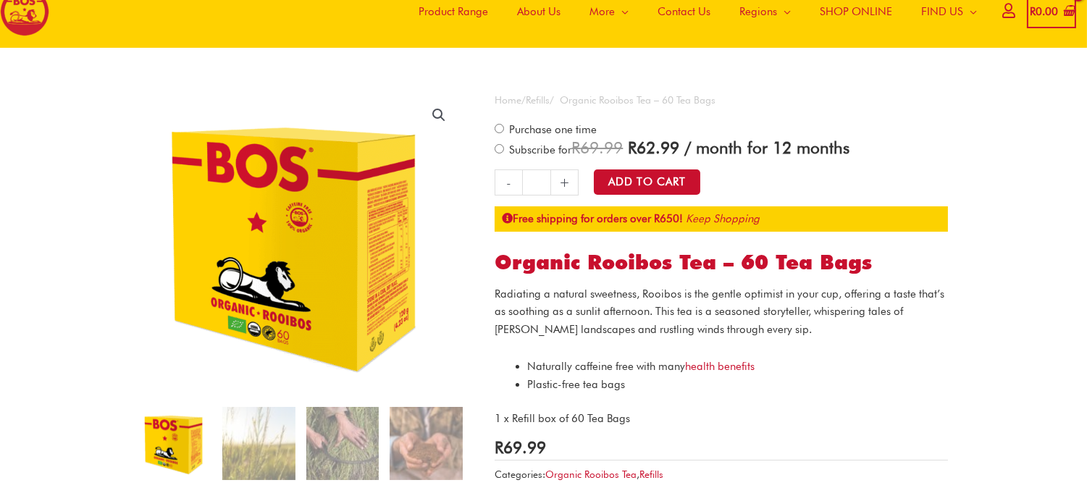
scroll to position [161, 0]
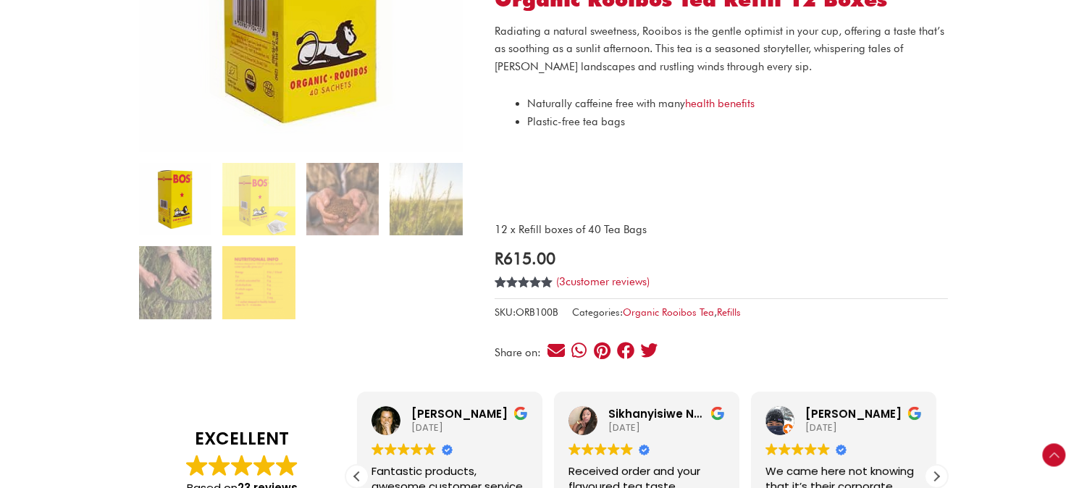
scroll to position [322, 0]
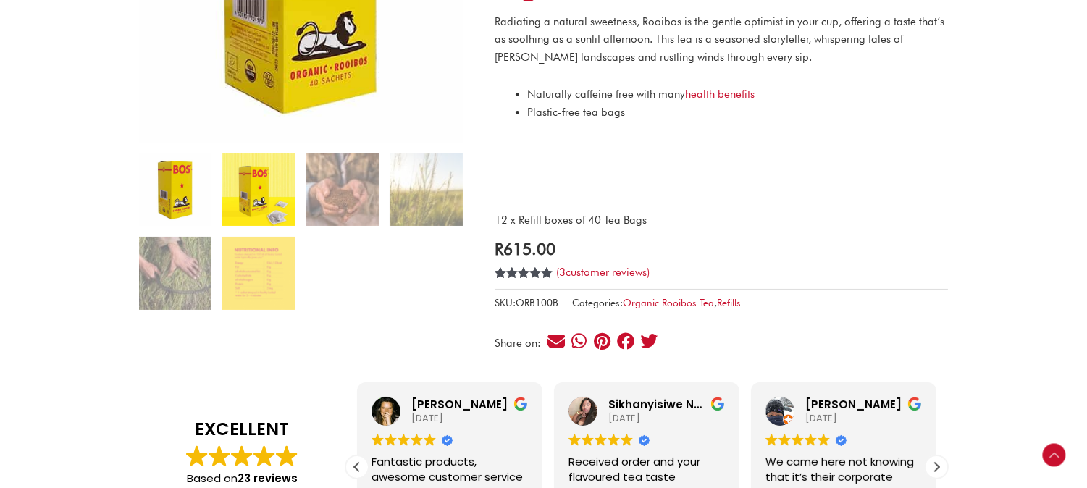
click at [236, 217] on img at bounding box center [258, 190] width 72 height 72
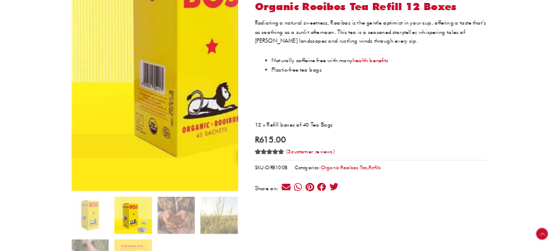
scroll to position [343, 0]
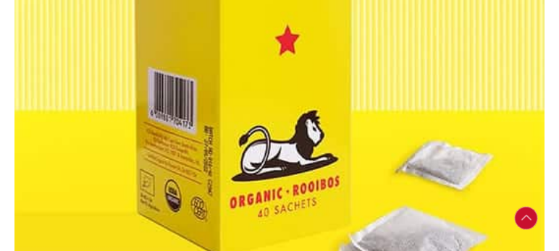
click at [528, 218] on div "Scroll to Top" at bounding box center [526, 218] width 23 height 23
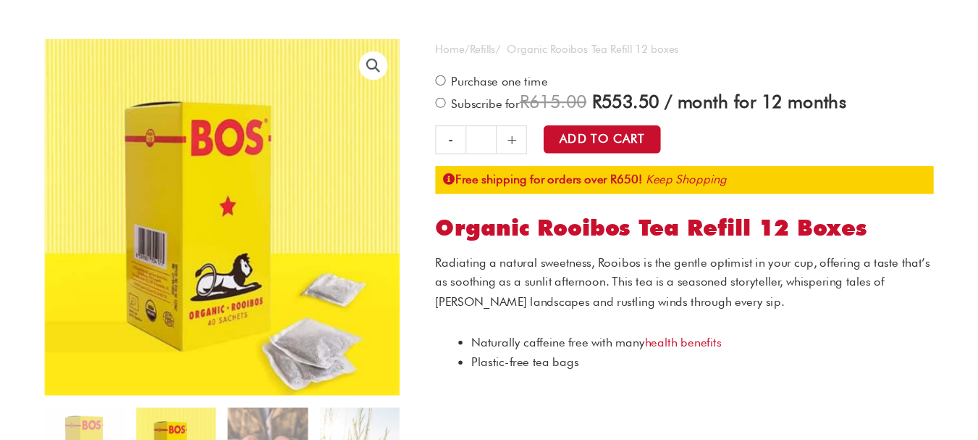
scroll to position [105, 0]
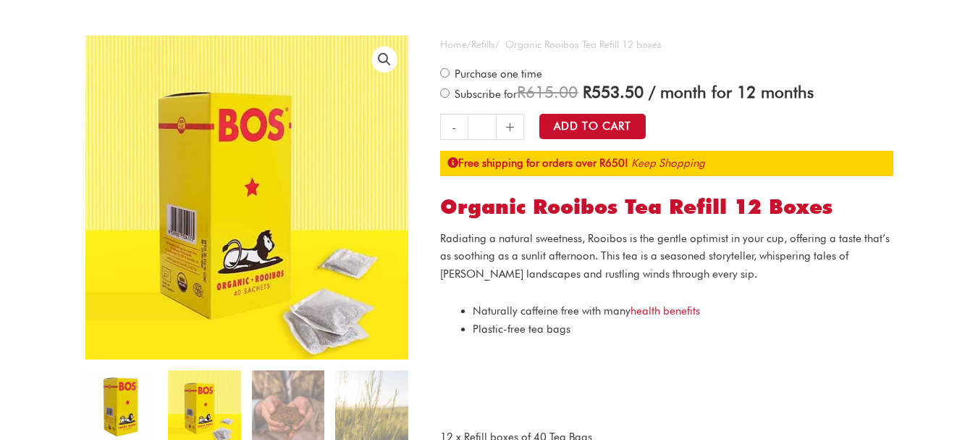
click at [143, 432] on img at bounding box center [121, 406] width 72 height 72
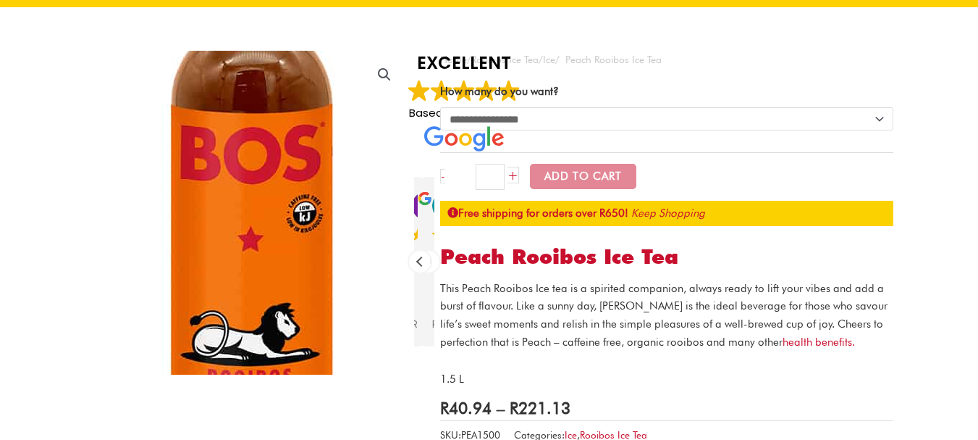
scroll to position [72, 0]
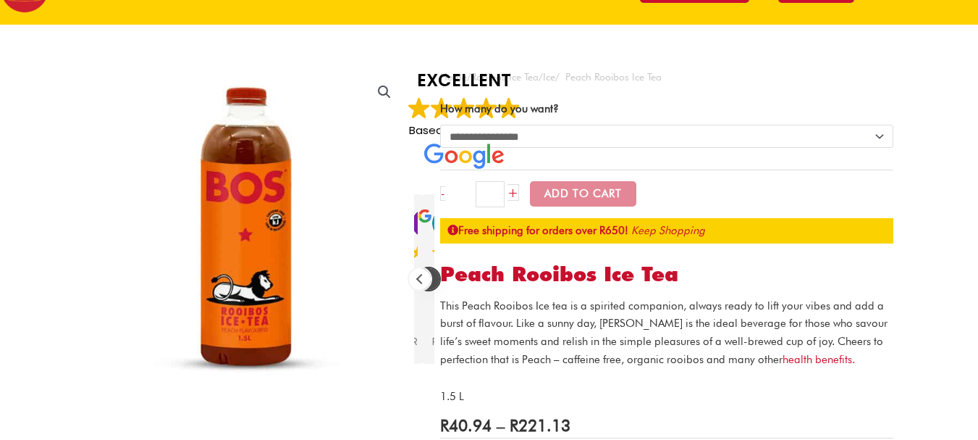
click at [435, 279] on div "Next review" at bounding box center [429, 279] width 22 height 22
click at [424, 282] on div "Previous review" at bounding box center [420, 279] width 22 height 22
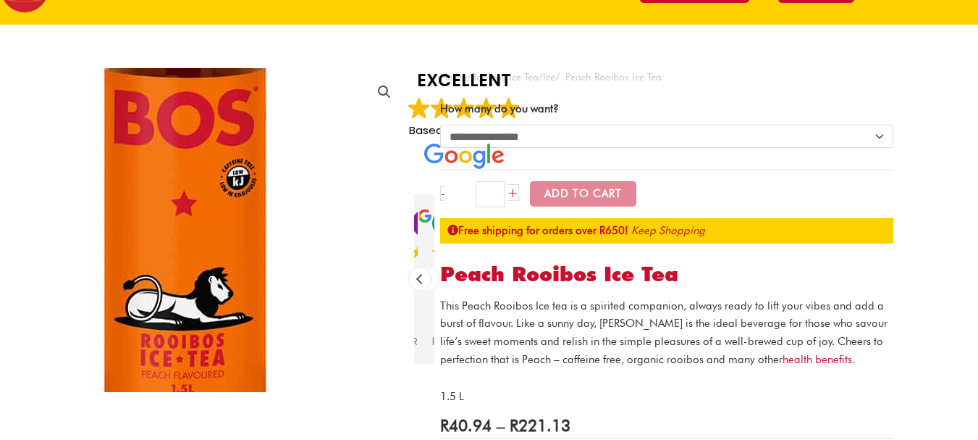
click at [323, 273] on img at bounding box center [185, 195] width 579 height 579
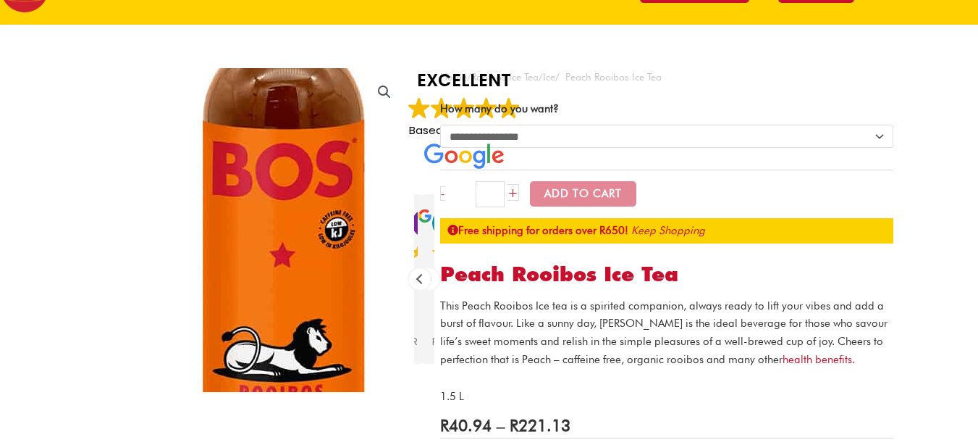
click at [198, 208] on img at bounding box center [284, 246] width 579 height 579
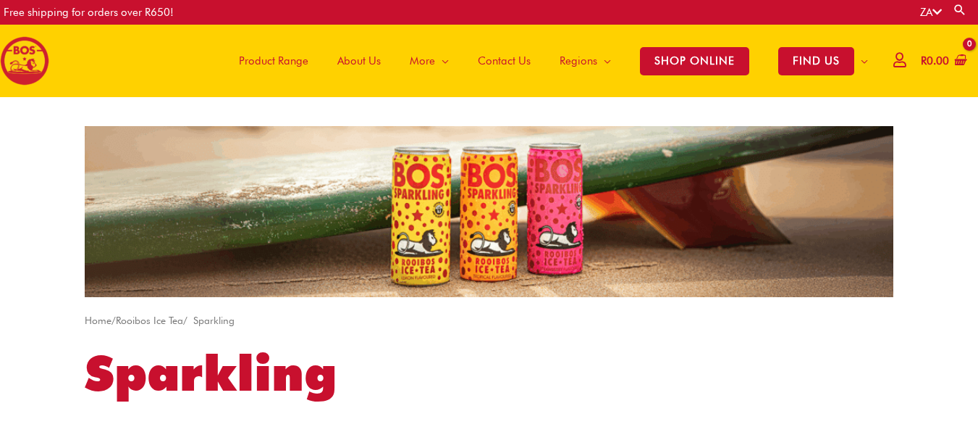
scroll to position [555, 0]
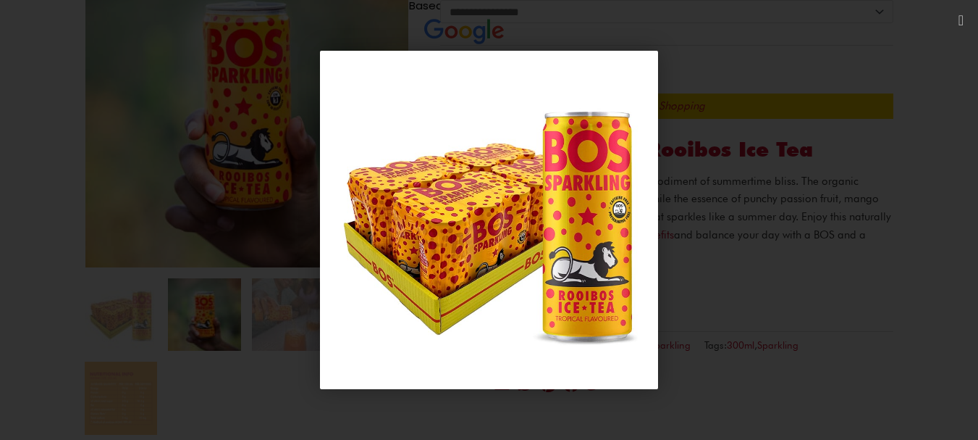
scroll to position [433, 0]
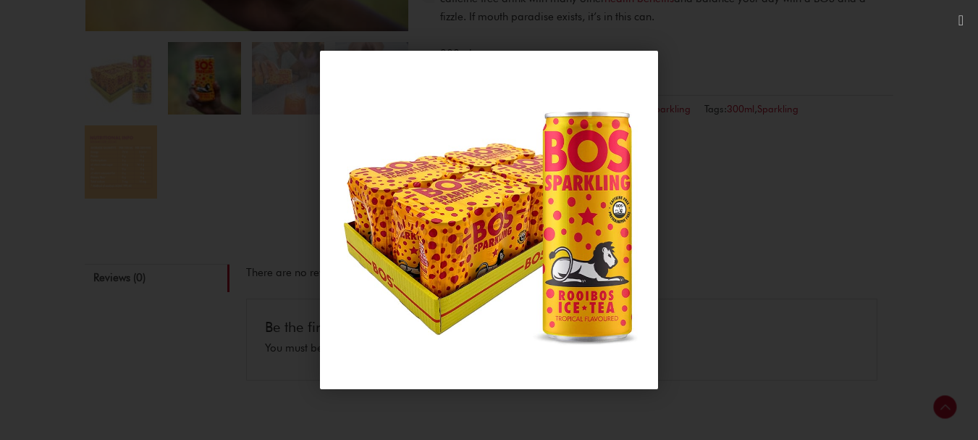
click at [283, 153] on div "1 / 1" at bounding box center [489, 220] width 877 height 338
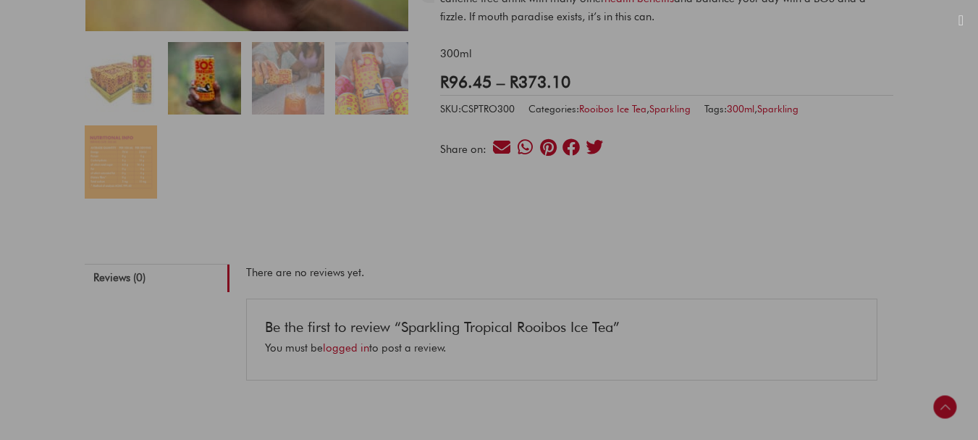
click at [214, 78] on div at bounding box center [489, 220] width 978 height 440
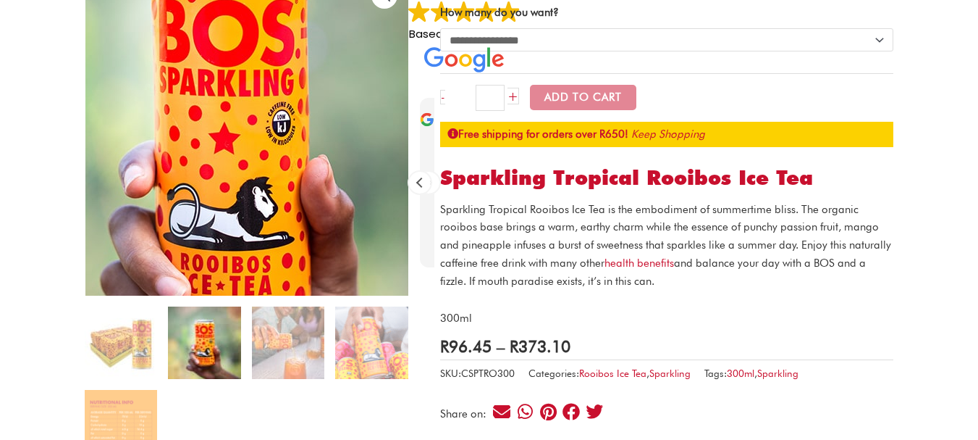
scroll to position [143, 0]
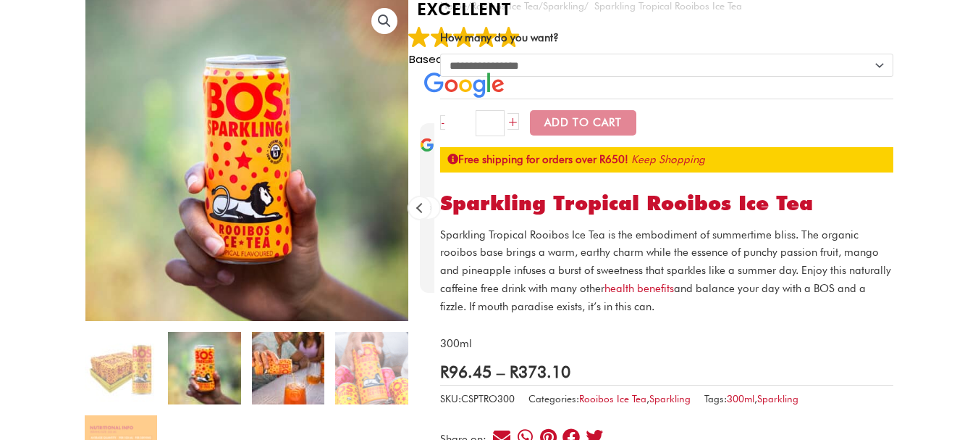
click at [290, 381] on img at bounding box center [288, 368] width 72 height 72
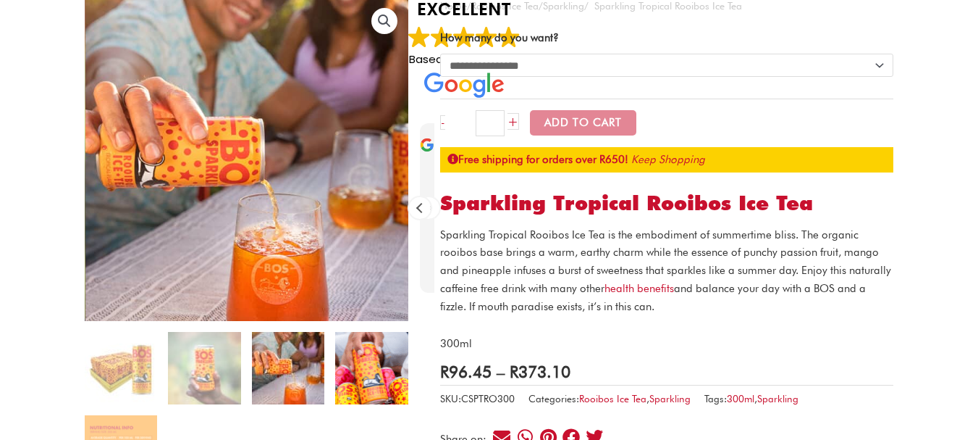
click at [343, 377] on img at bounding box center [371, 368] width 72 height 72
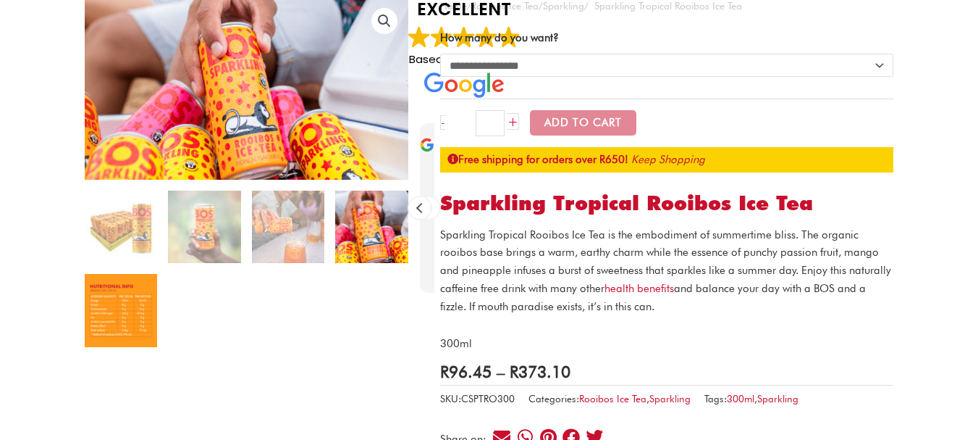
click at [137, 308] on img at bounding box center [121, 310] width 72 height 72
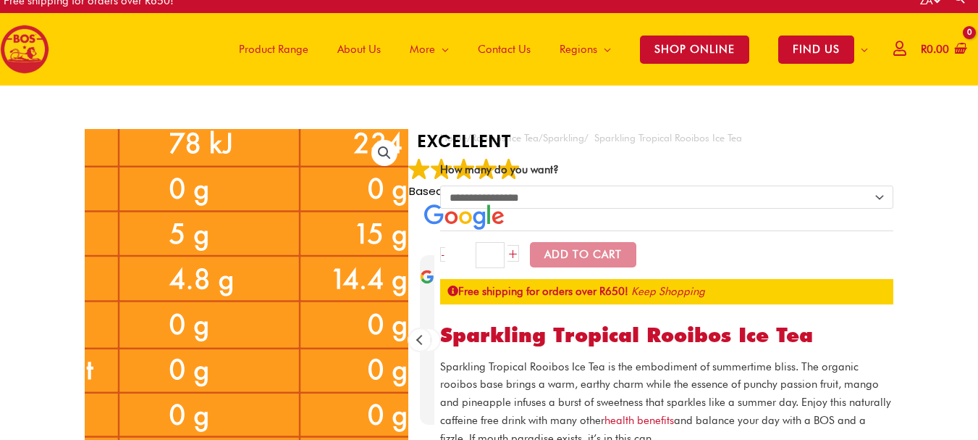
scroll to position [217, 0]
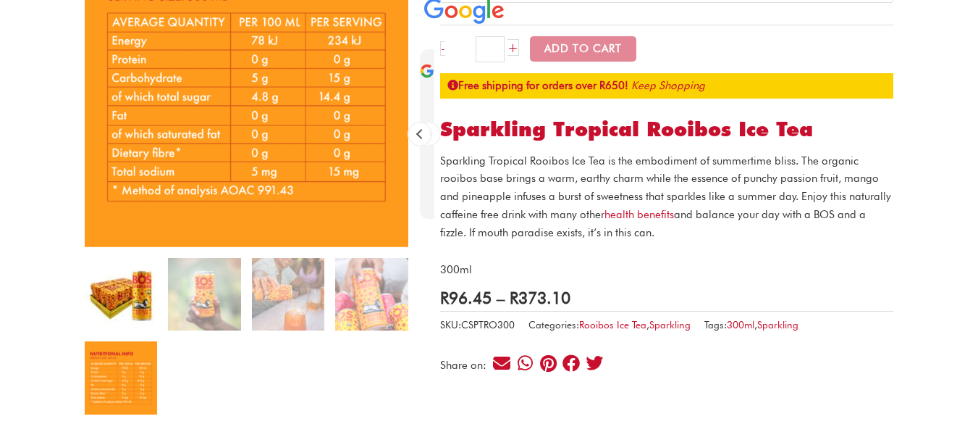
click at [109, 311] on img at bounding box center [121, 294] width 72 height 72
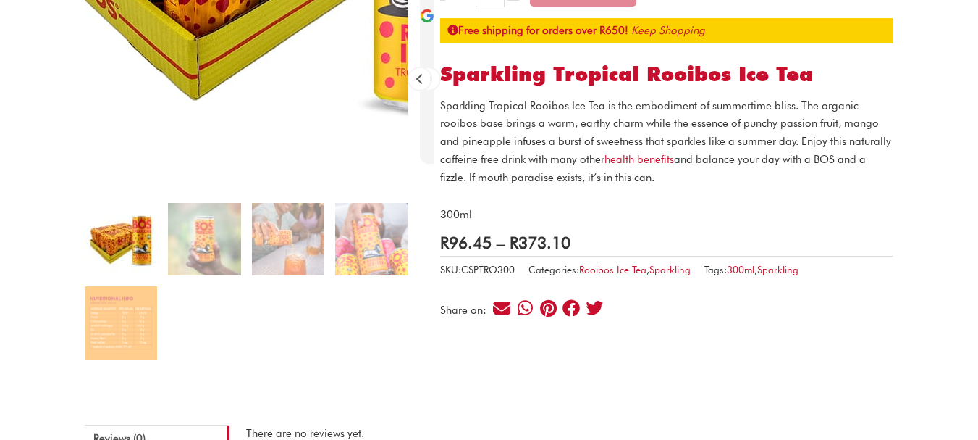
scroll to position [145, 0]
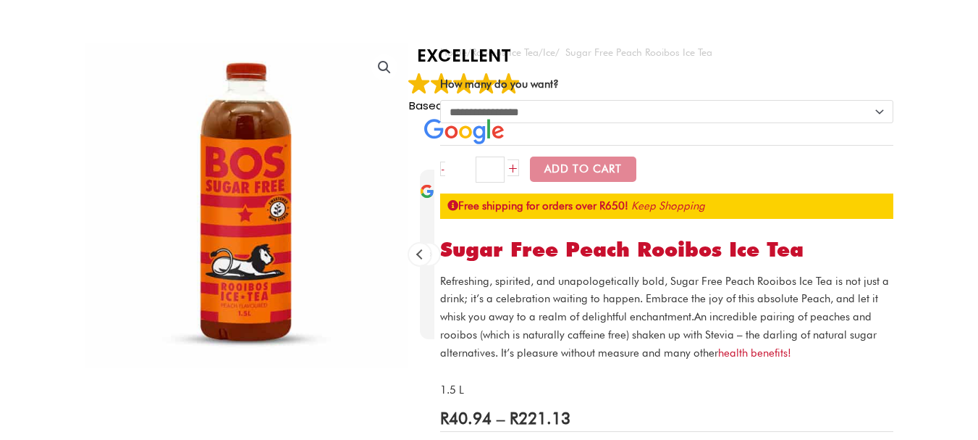
scroll to position [72, 0]
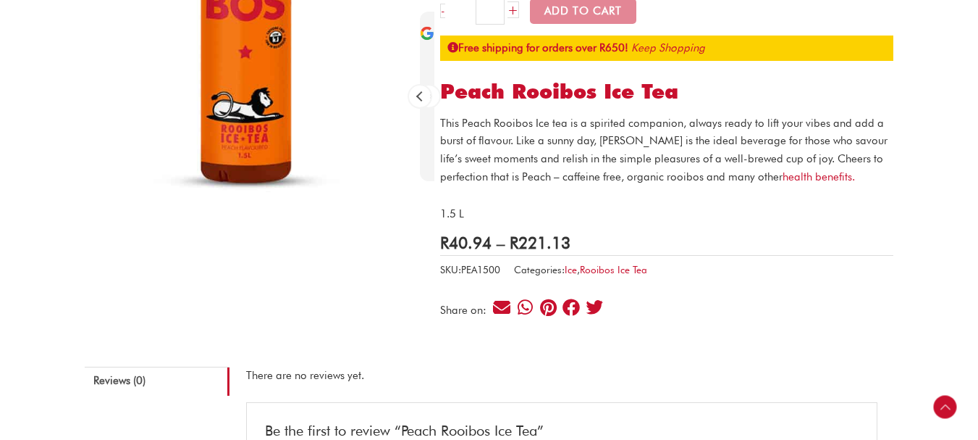
scroll to position [145, 0]
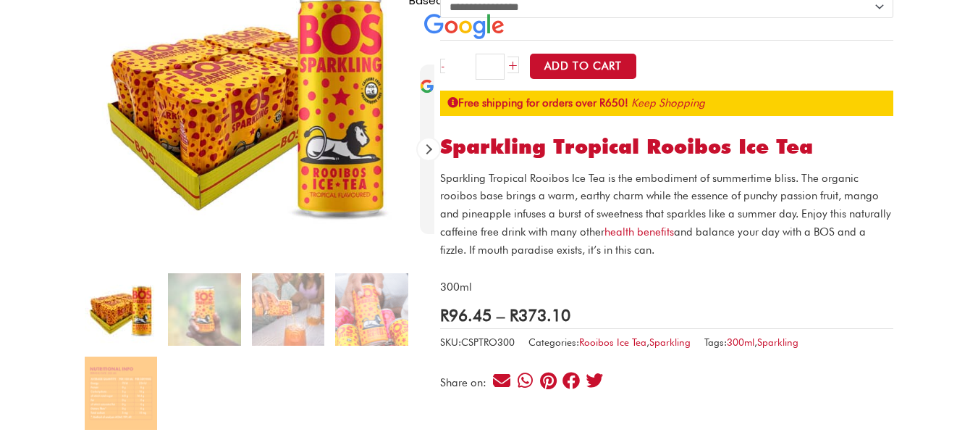
scroll to position [217, 0]
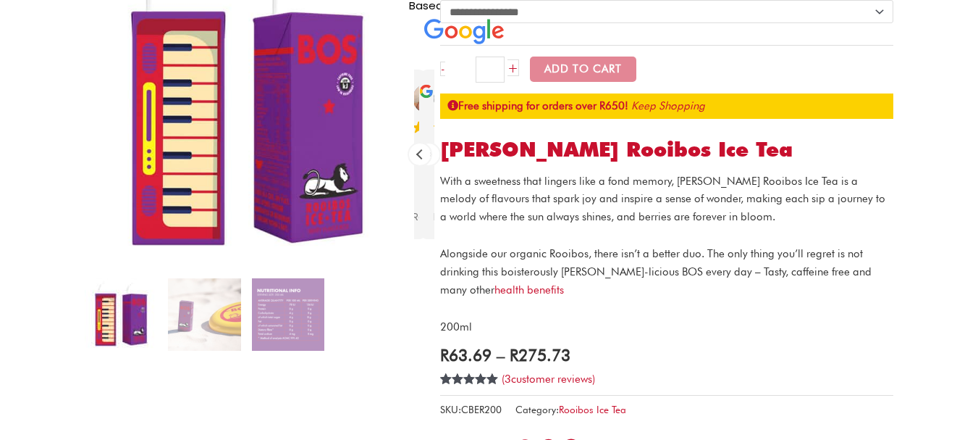
scroll to position [217, 0]
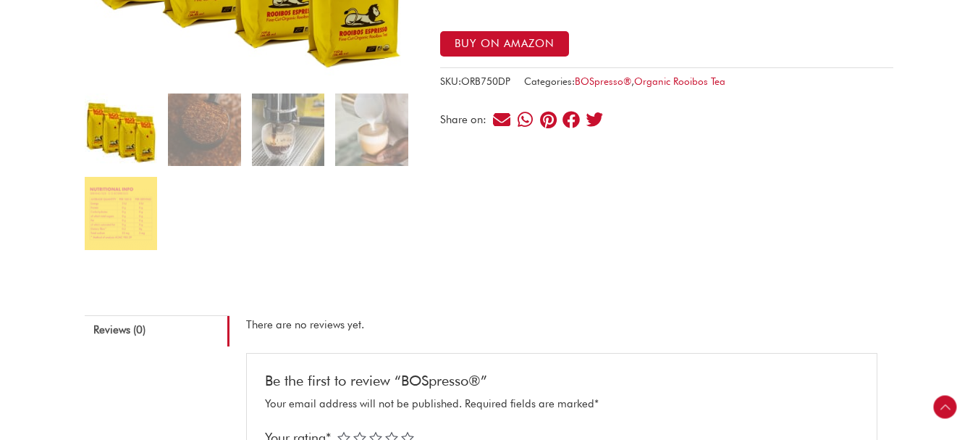
scroll to position [145, 0]
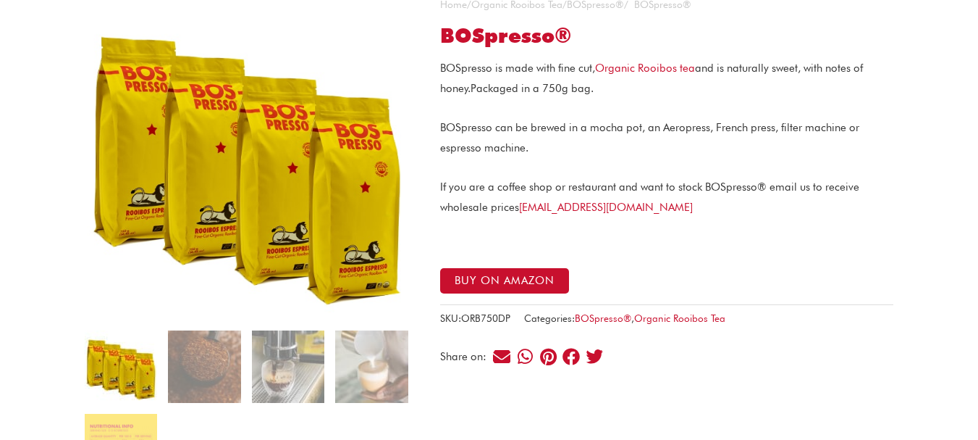
click at [348, 253] on img at bounding box center [247, 158] width 324 height 324
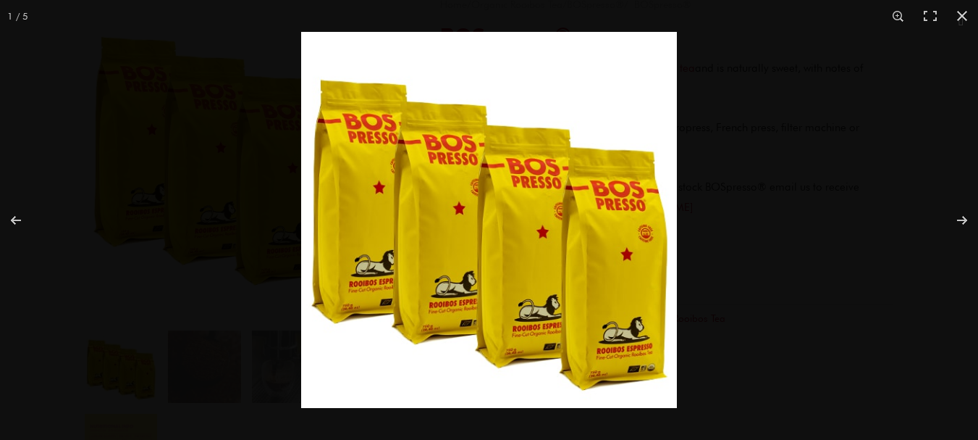
click at [582, 352] on img "Full screen image" at bounding box center [489, 220] width 376 height 376
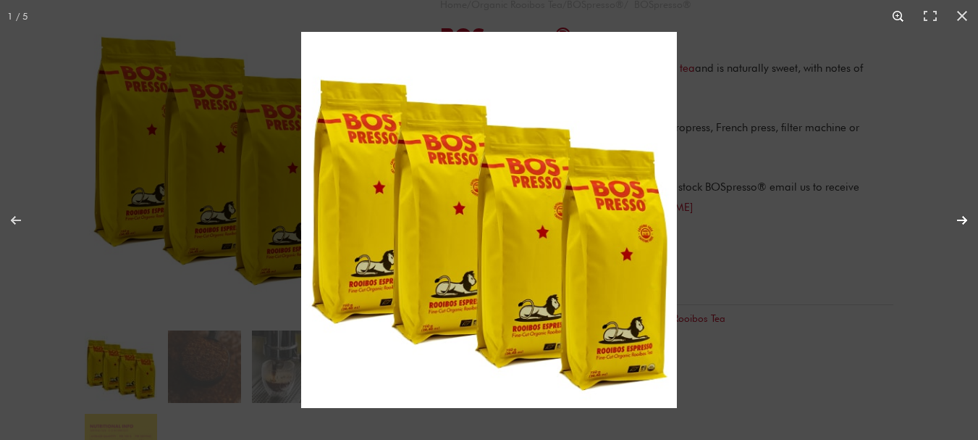
click at [958, 212] on button "Next (arrow right)" at bounding box center [953, 220] width 51 height 72
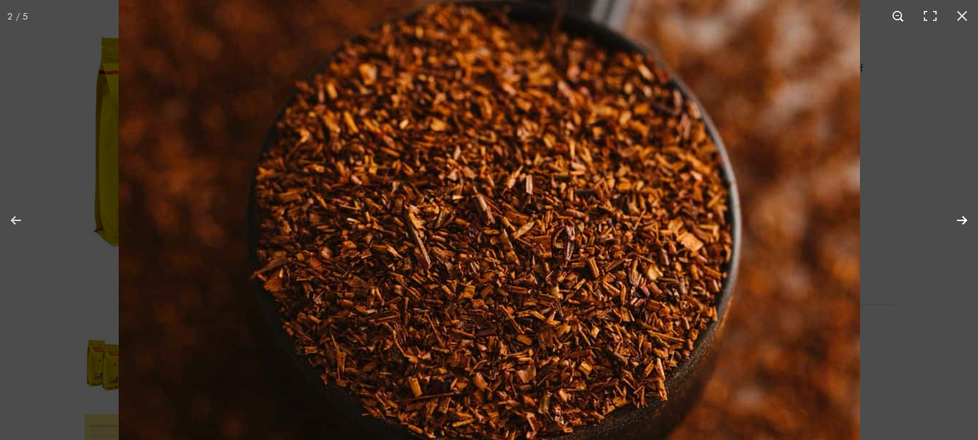
click at [957, 214] on button "Next (arrow right)" at bounding box center [953, 220] width 51 height 72
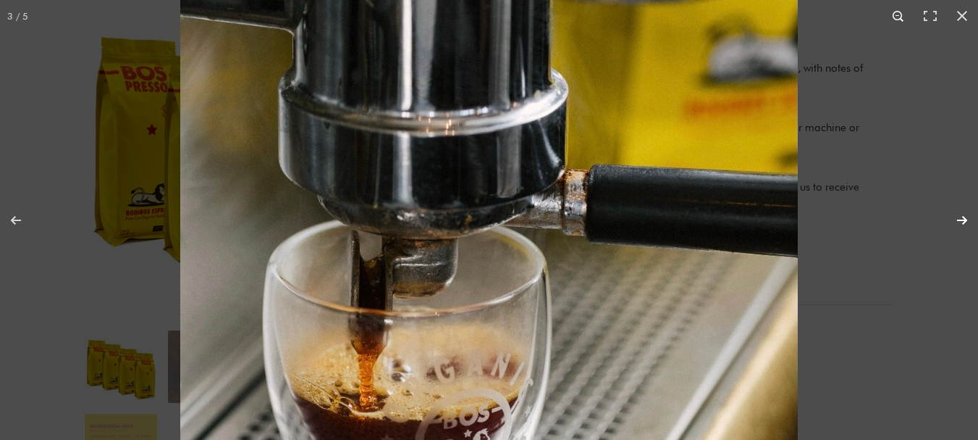
click at [963, 218] on button "Next (arrow right)" at bounding box center [953, 220] width 51 height 72
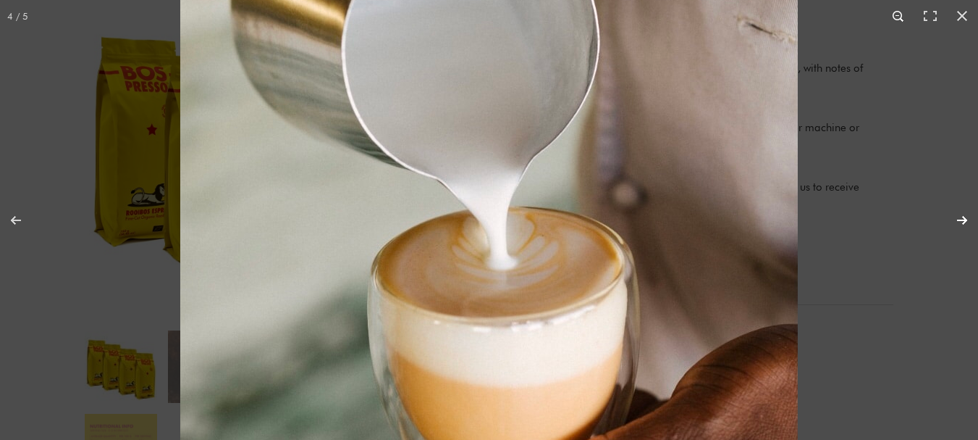
click at [960, 227] on button "Next (arrow right)" at bounding box center [953, 220] width 51 height 72
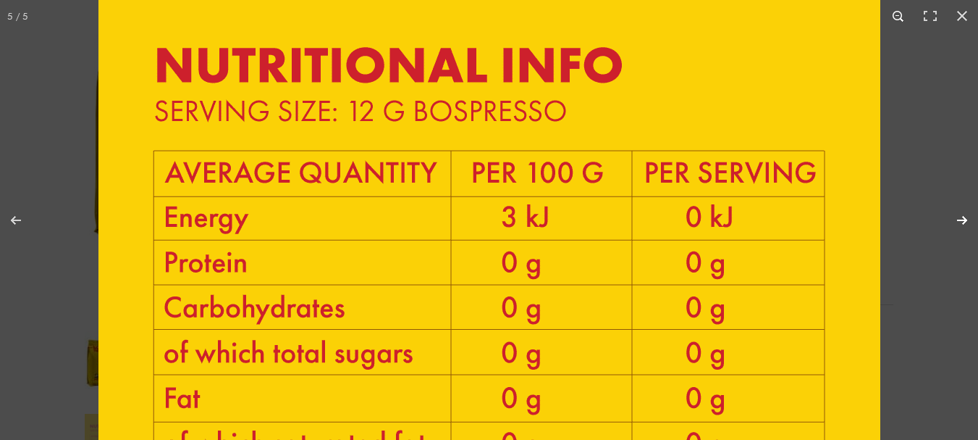
click at [970, 222] on button "Next (arrow right)" at bounding box center [953, 220] width 51 height 72
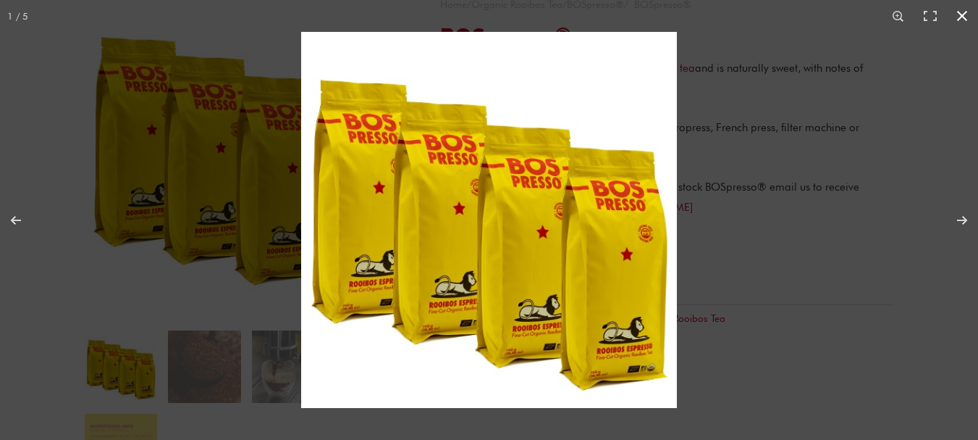
click at [859, 261] on div "Full screen image" at bounding box center [790, 252] width 978 height 440
